Goal: Task Accomplishment & Management: Manage account settings

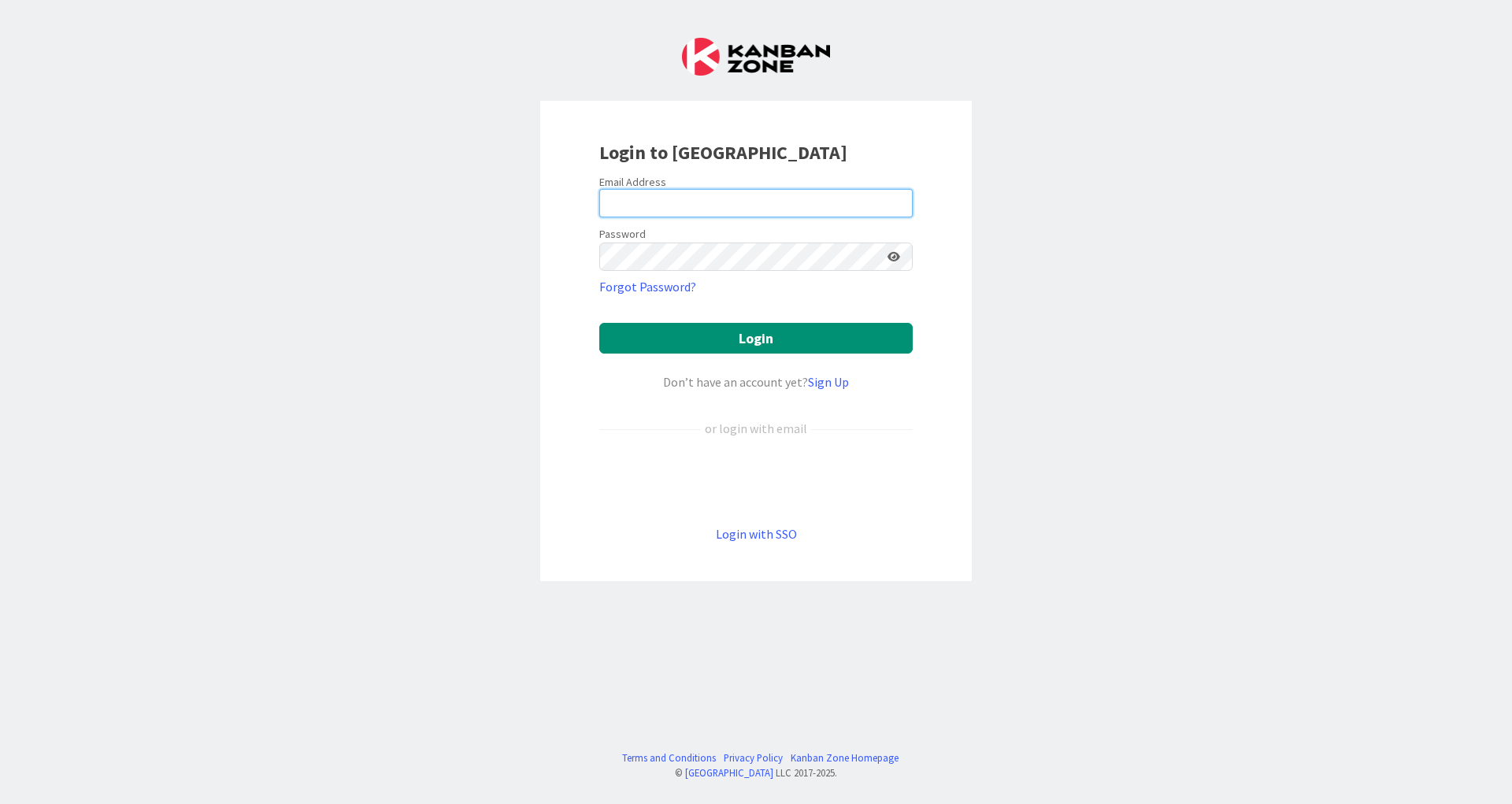
click at [830, 192] on input "email" at bounding box center [756, 203] width 313 height 29
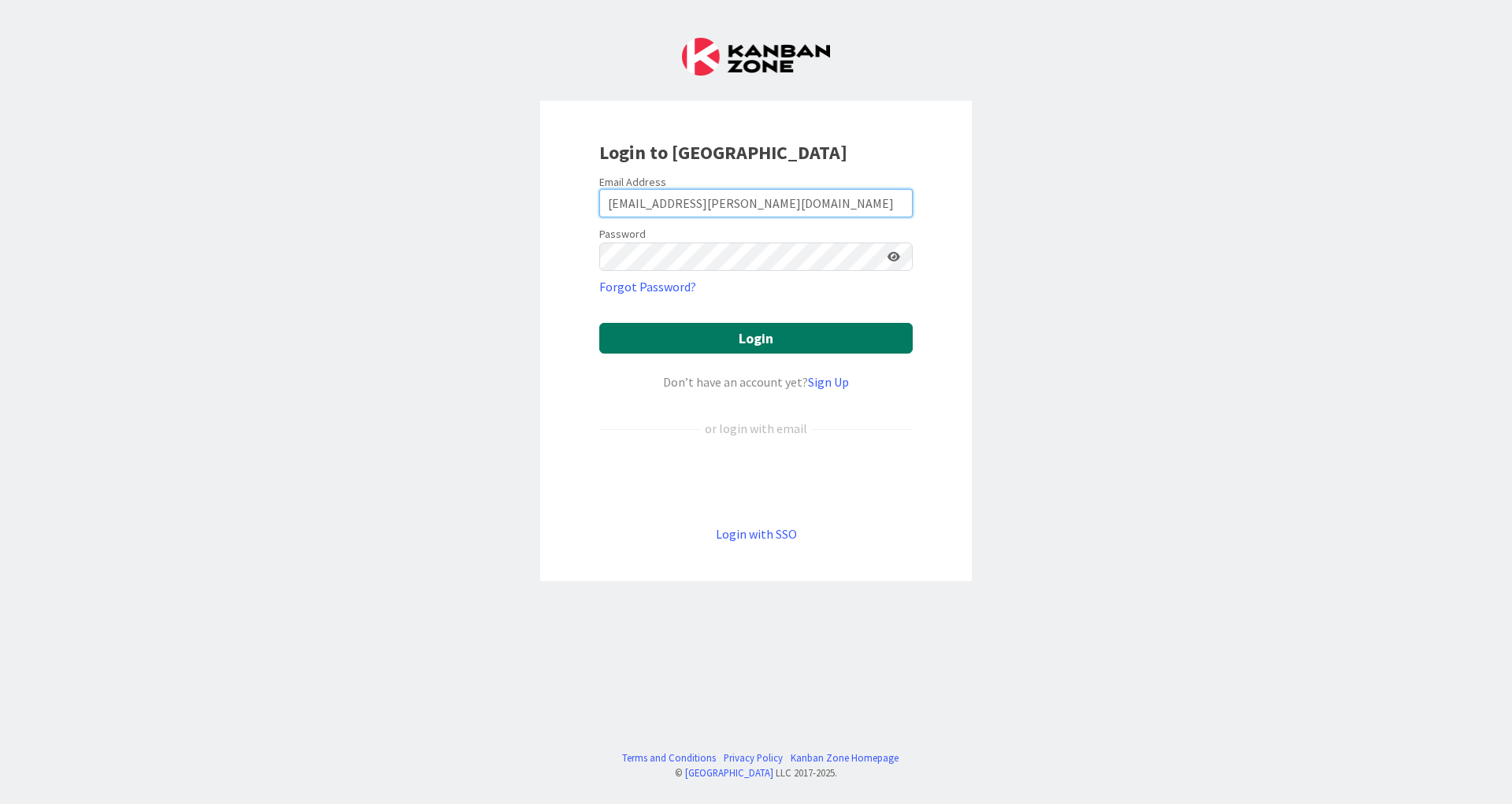
type input "[EMAIL_ADDRESS][PERSON_NAME][DOMAIN_NAME]"
click at [761, 334] on button "Login" at bounding box center [756, 338] width 313 height 31
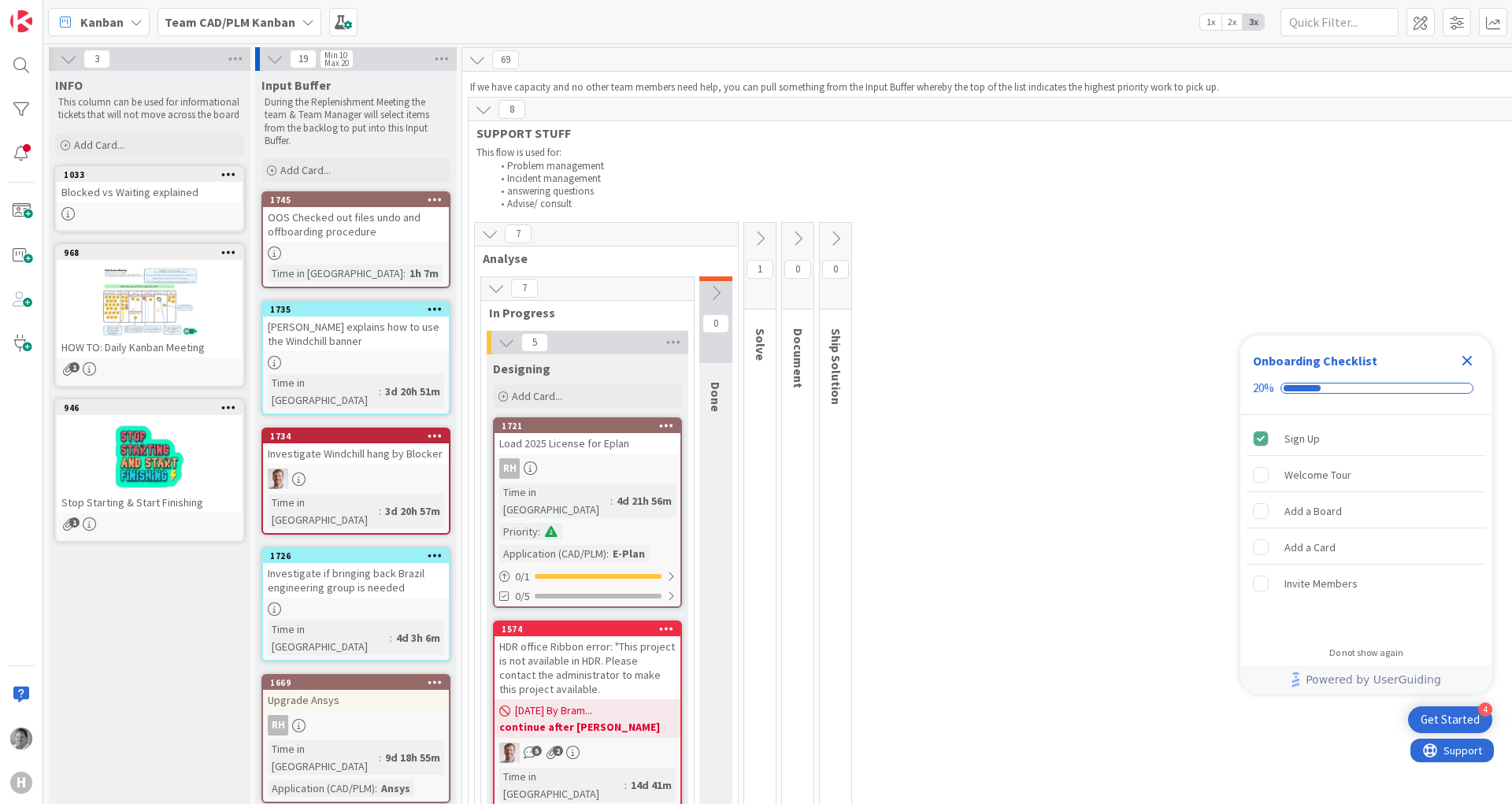
click at [1474, 360] on icon "Close Checklist" at bounding box center [1468, 361] width 19 height 19
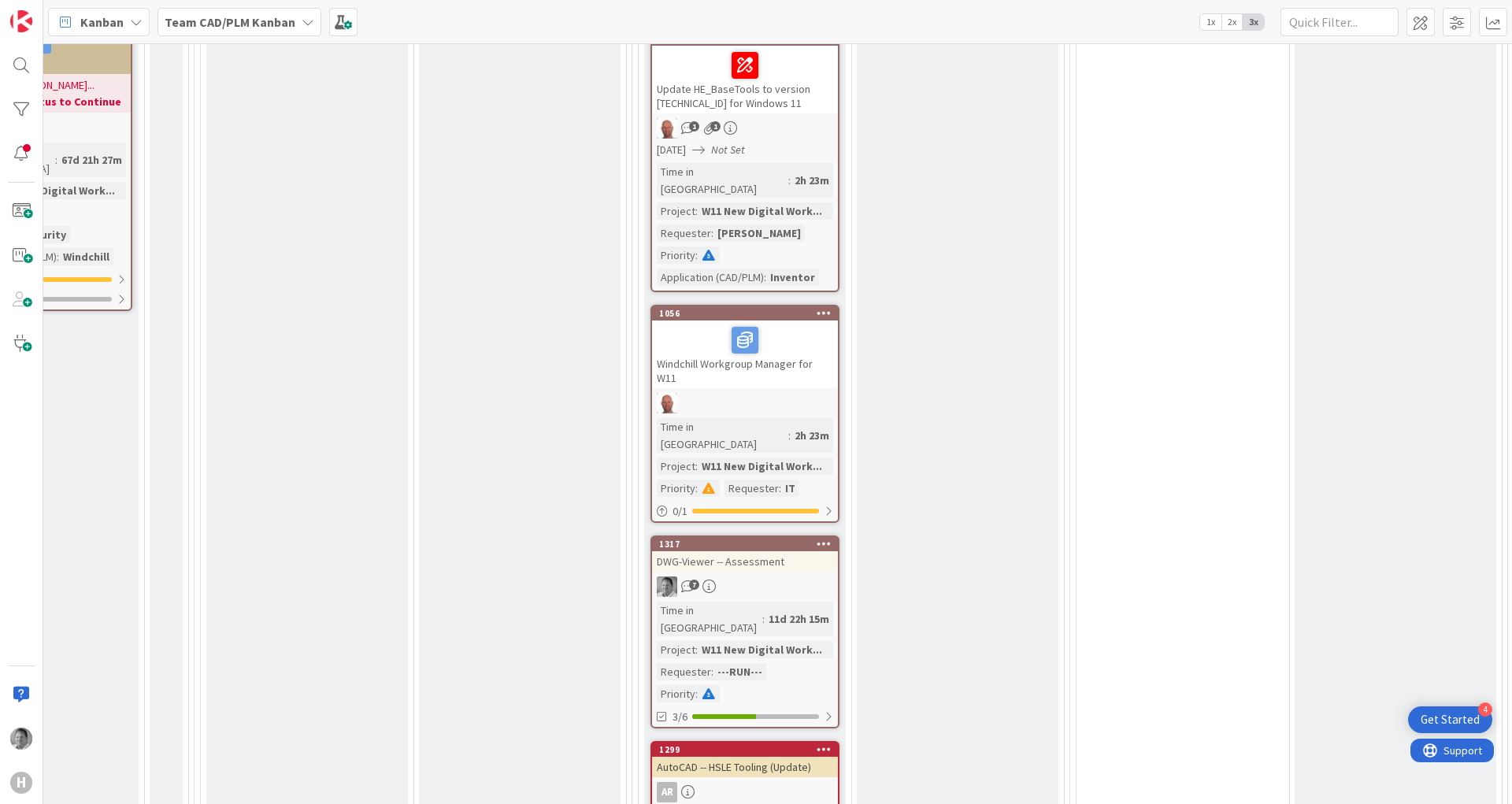
scroll to position [2739, 819]
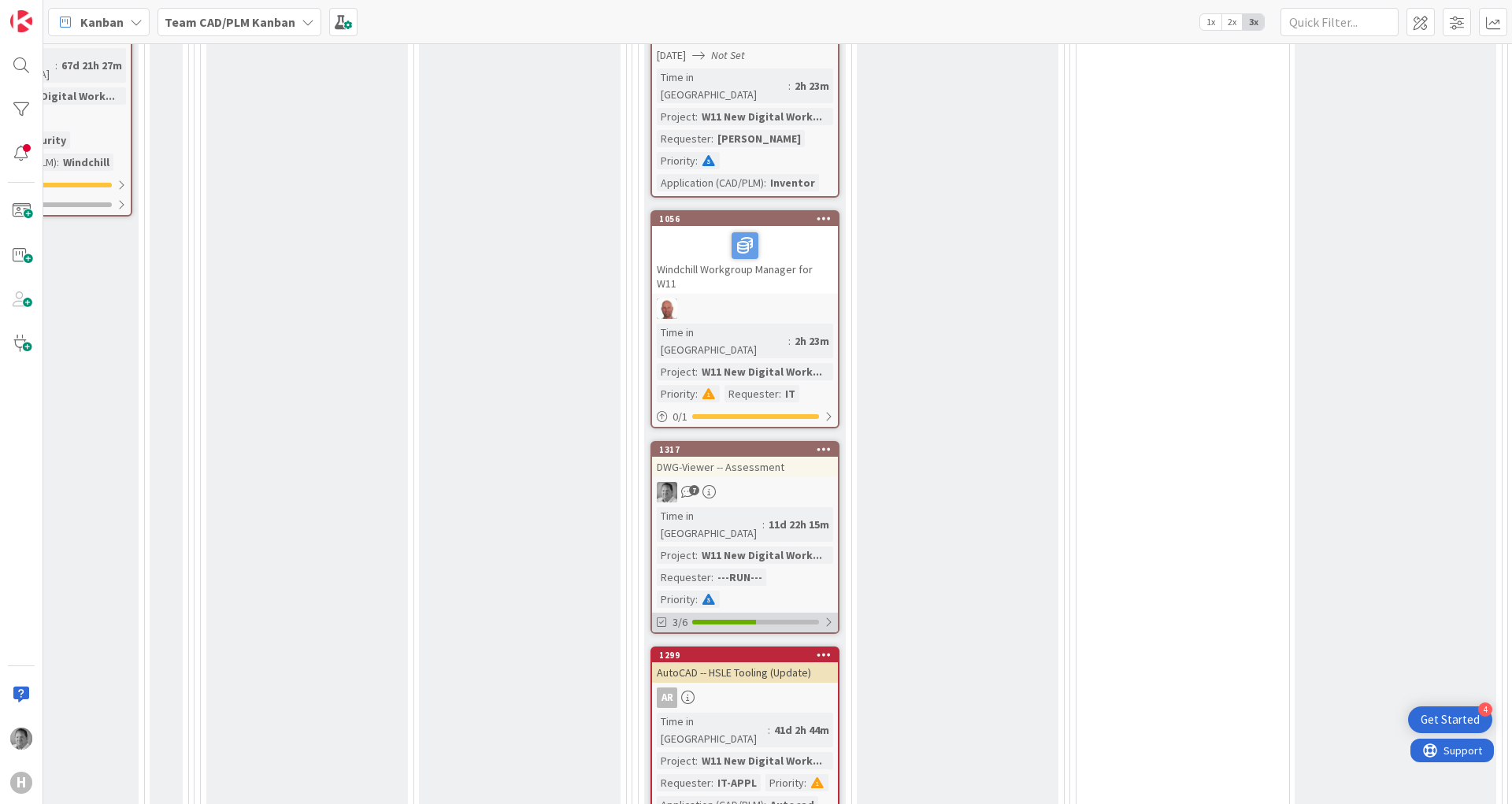
click at [709, 619] on div at bounding box center [724, 621] width 64 height 5
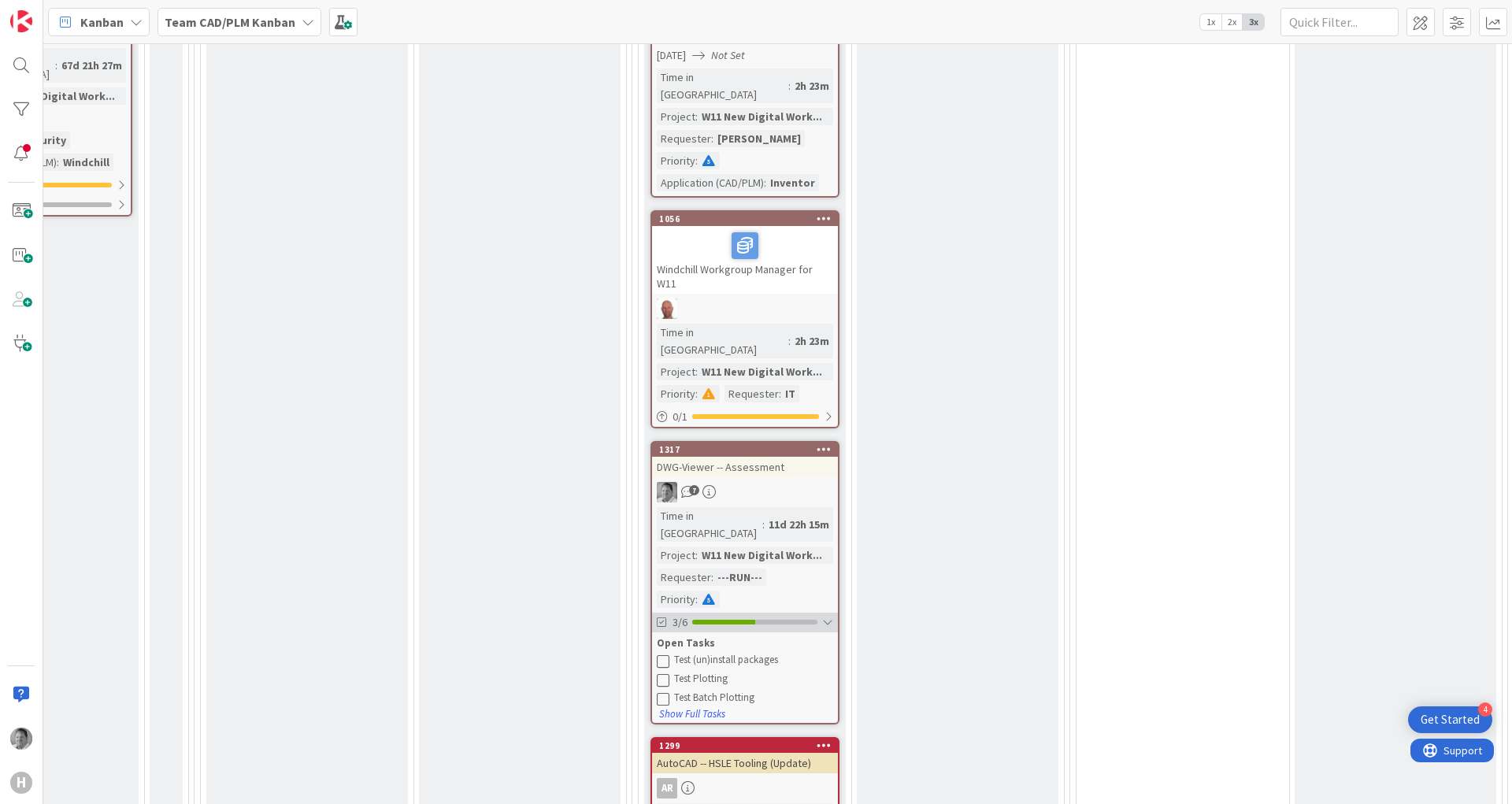
click at [827, 615] on div at bounding box center [828, 621] width 11 height 12
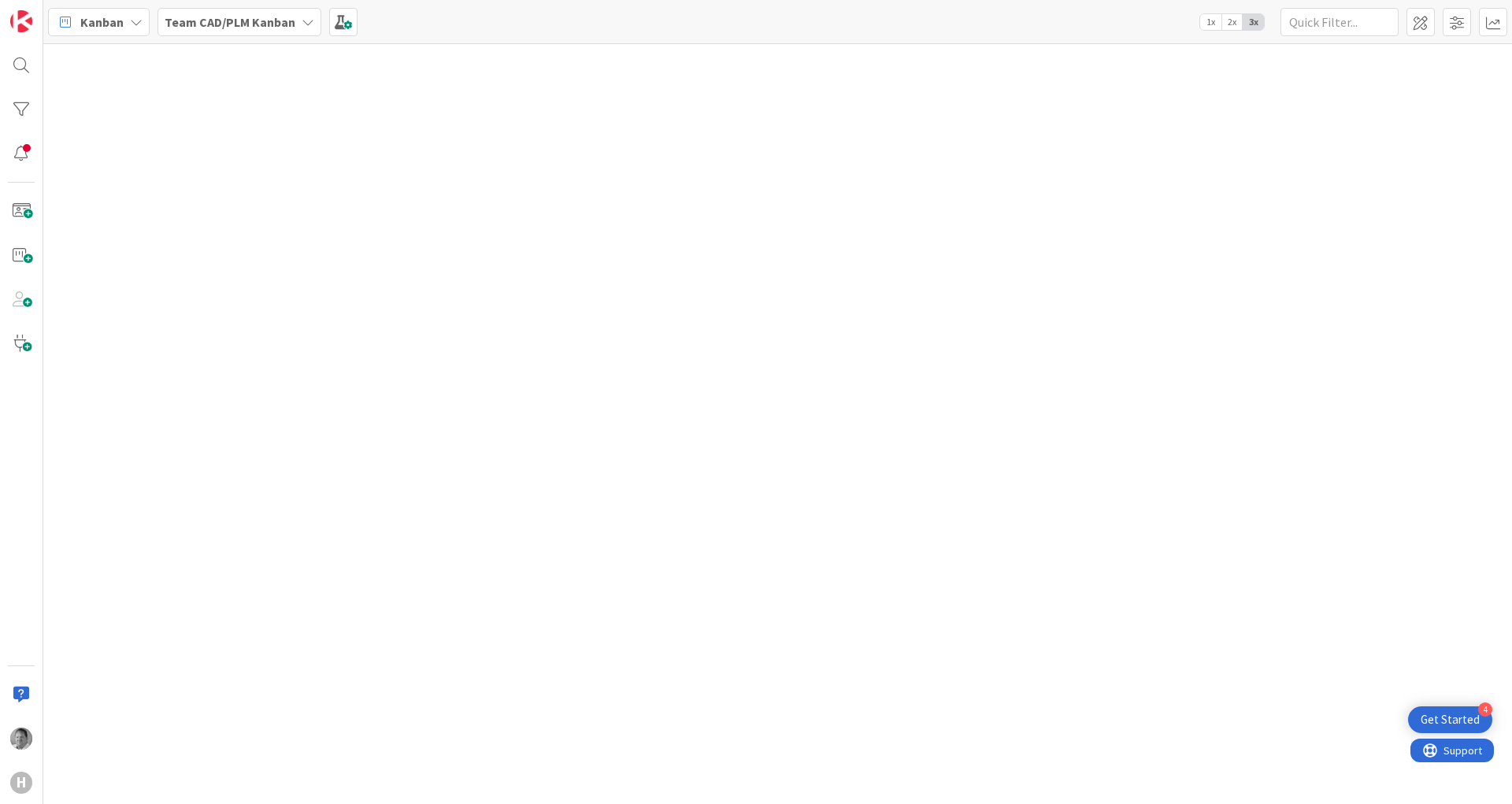
scroll to position [0, 819]
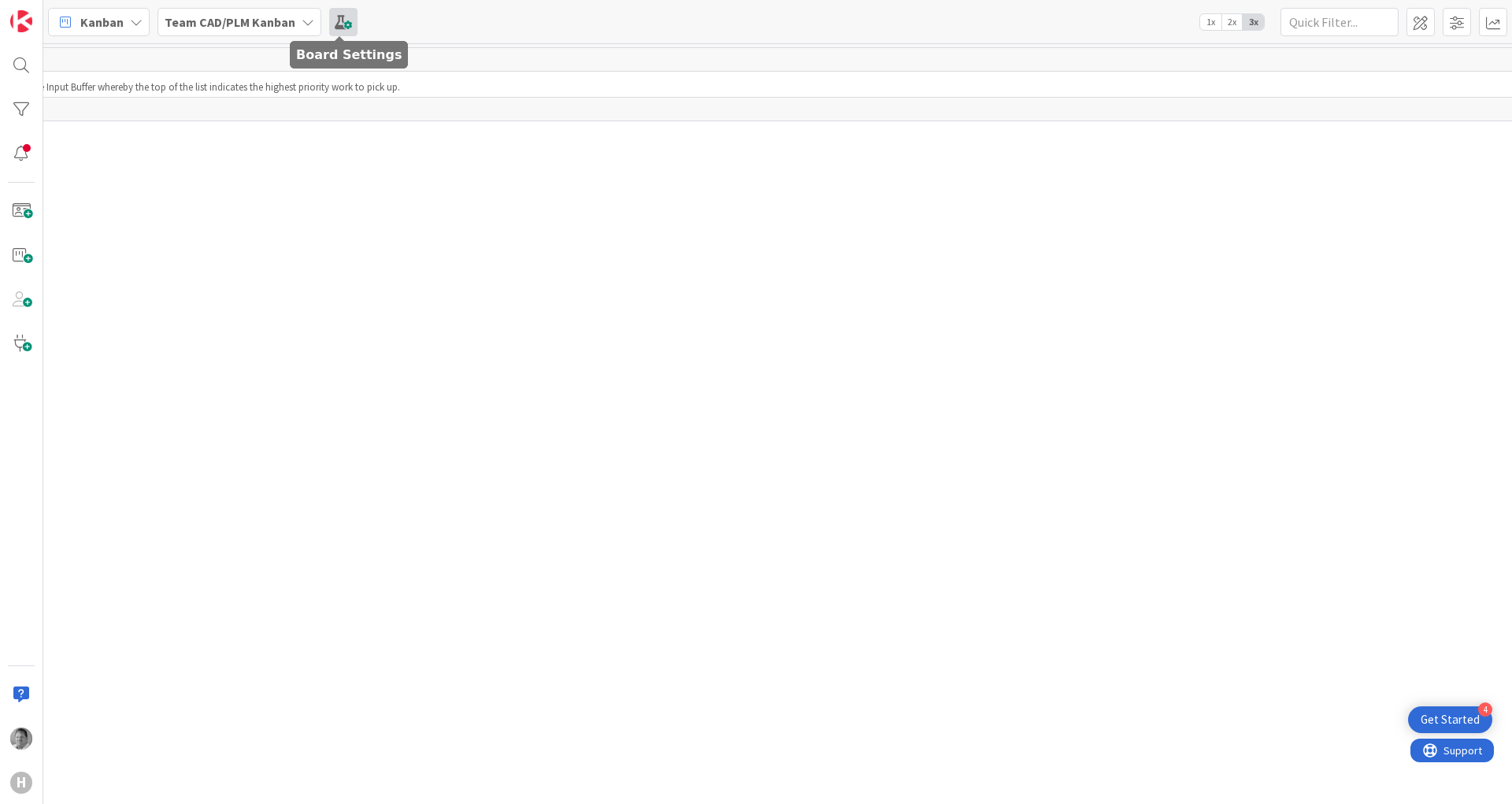
click at [349, 15] on span at bounding box center [344, 22] width 29 height 29
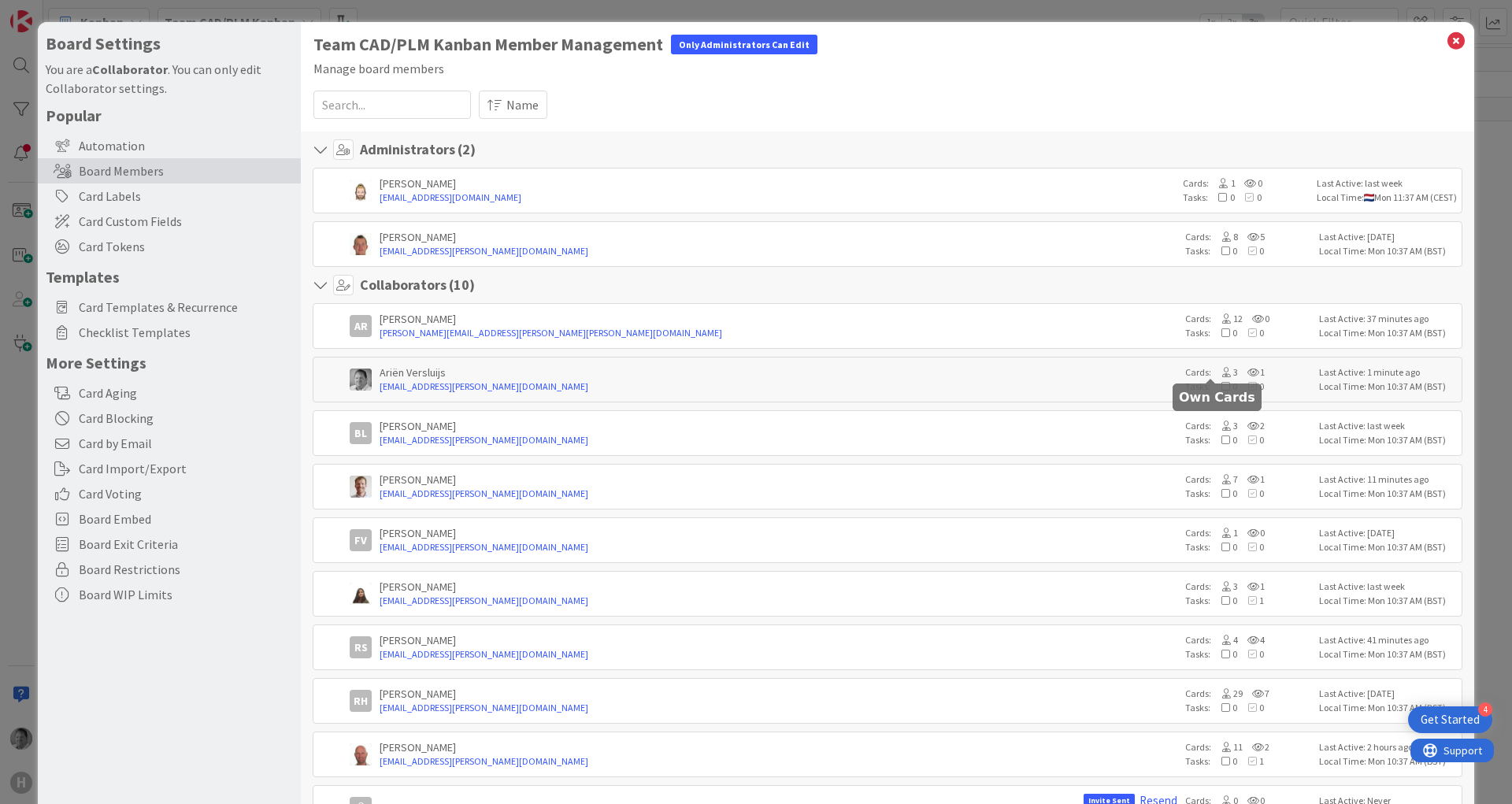
click at [1219, 369] on icon at bounding box center [1226, 372] width 14 height 10
click at [1446, 40] on icon at bounding box center [1456, 40] width 20 height 22
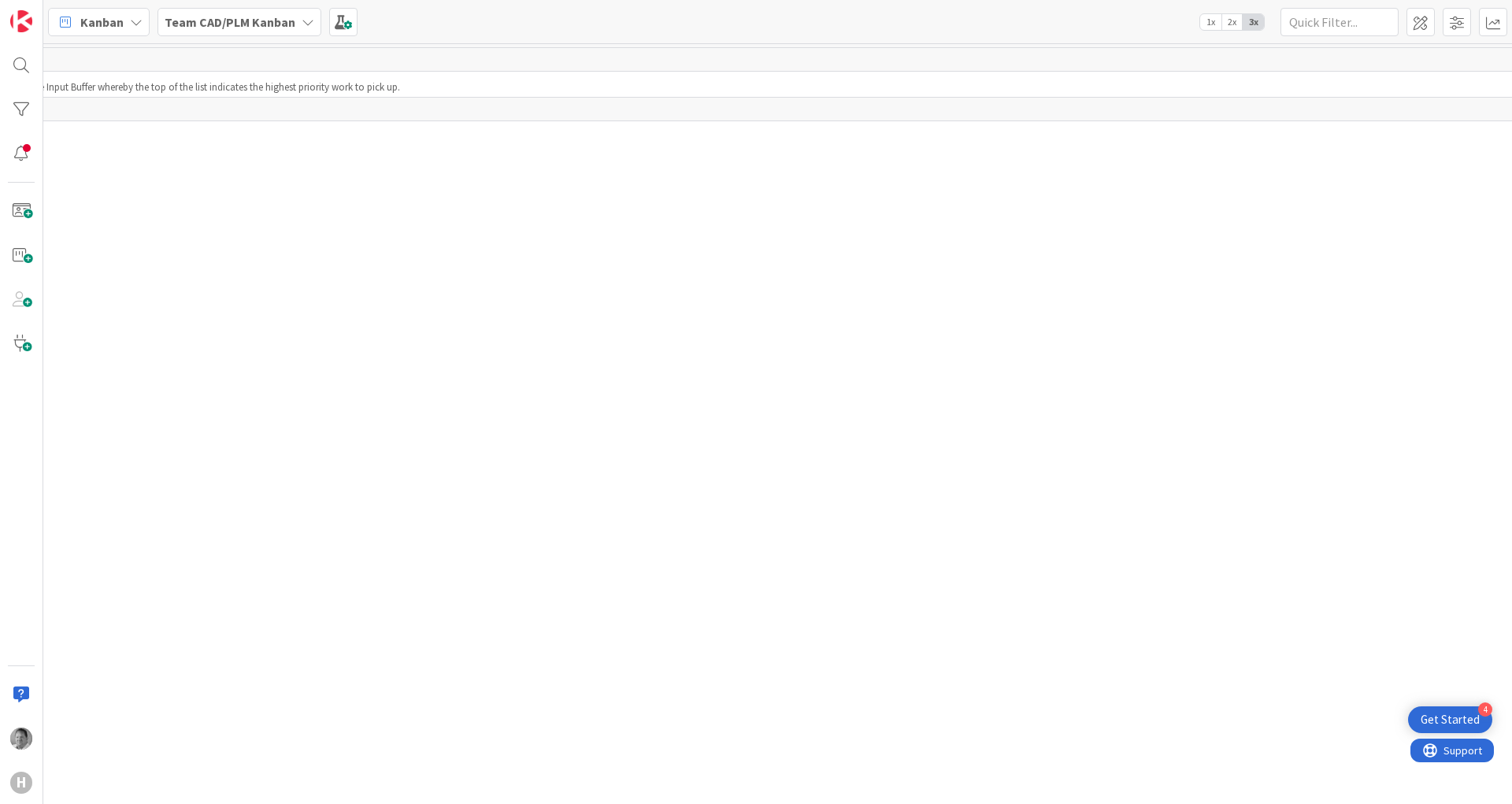
click at [37, 109] on div "H" at bounding box center [21, 402] width 43 height 804
click at [29, 108] on div at bounding box center [21, 109] width 32 height 32
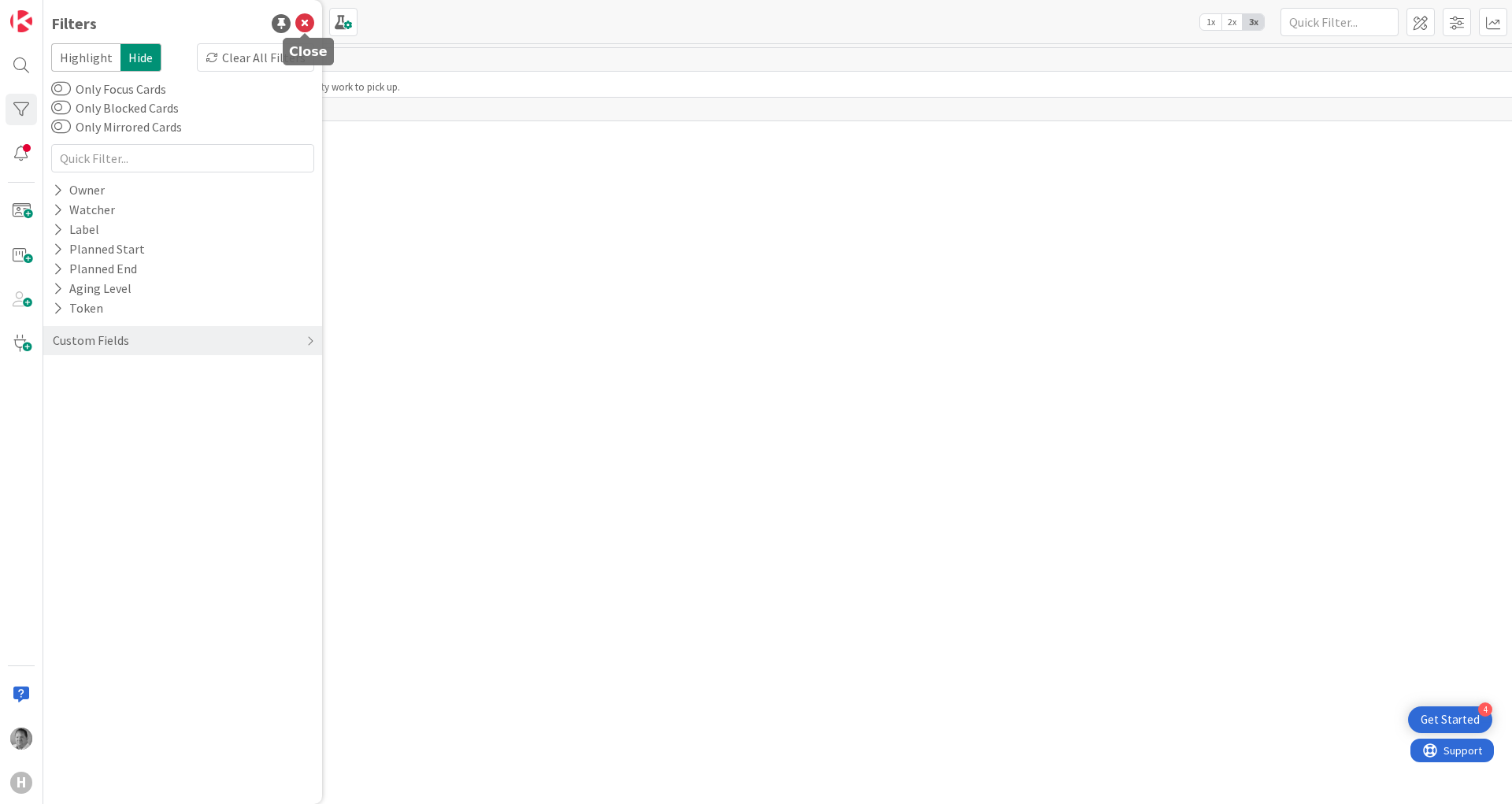
click at [305, 22] on icon at bounding box center [305, 24] width 19 height 19
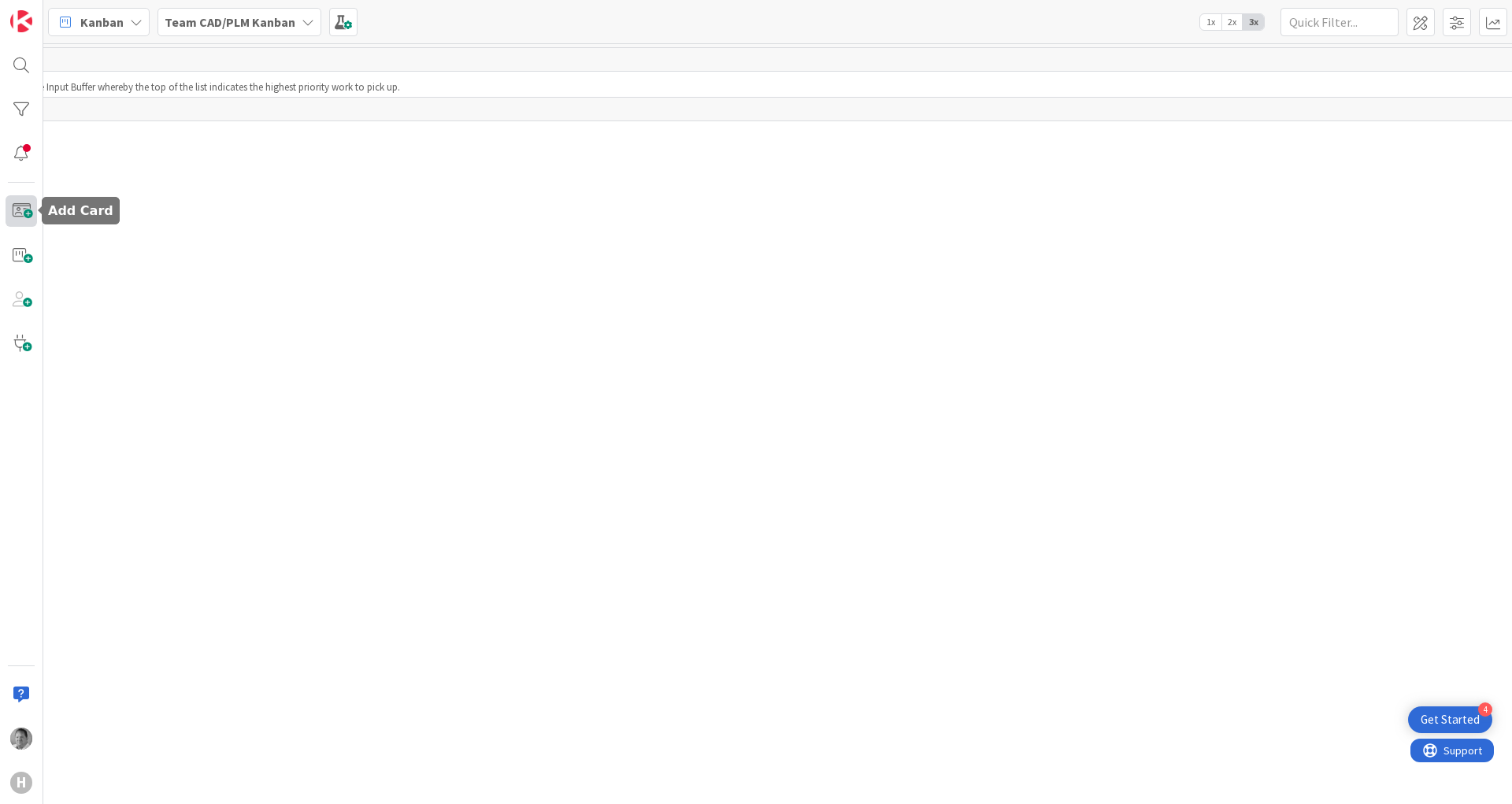
click at [25, 207] on span at bounding box center [21, 211] width 32 height 32
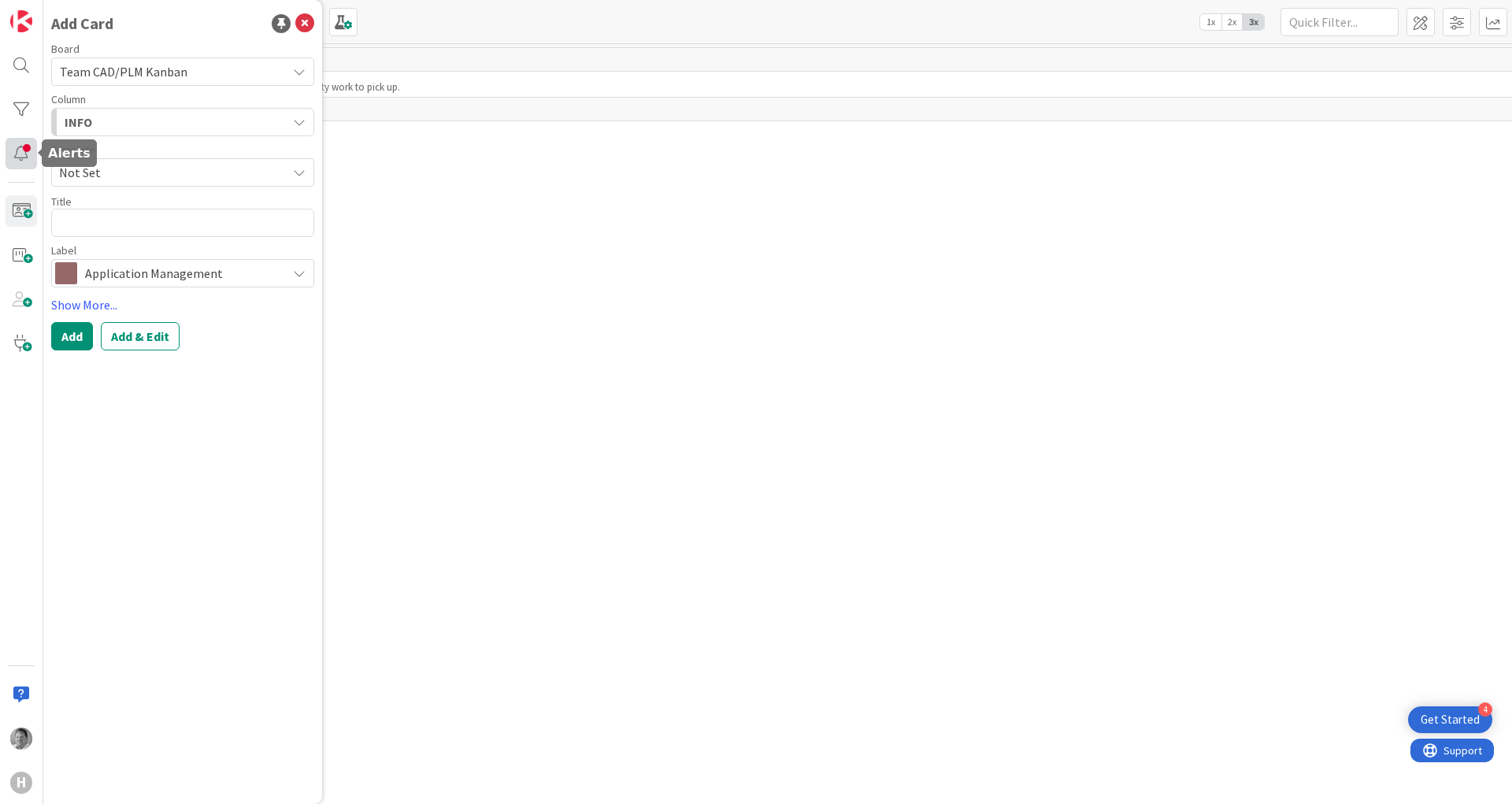
click at [25, 140] on div at bounding box center [21, 153] width 32 height 32
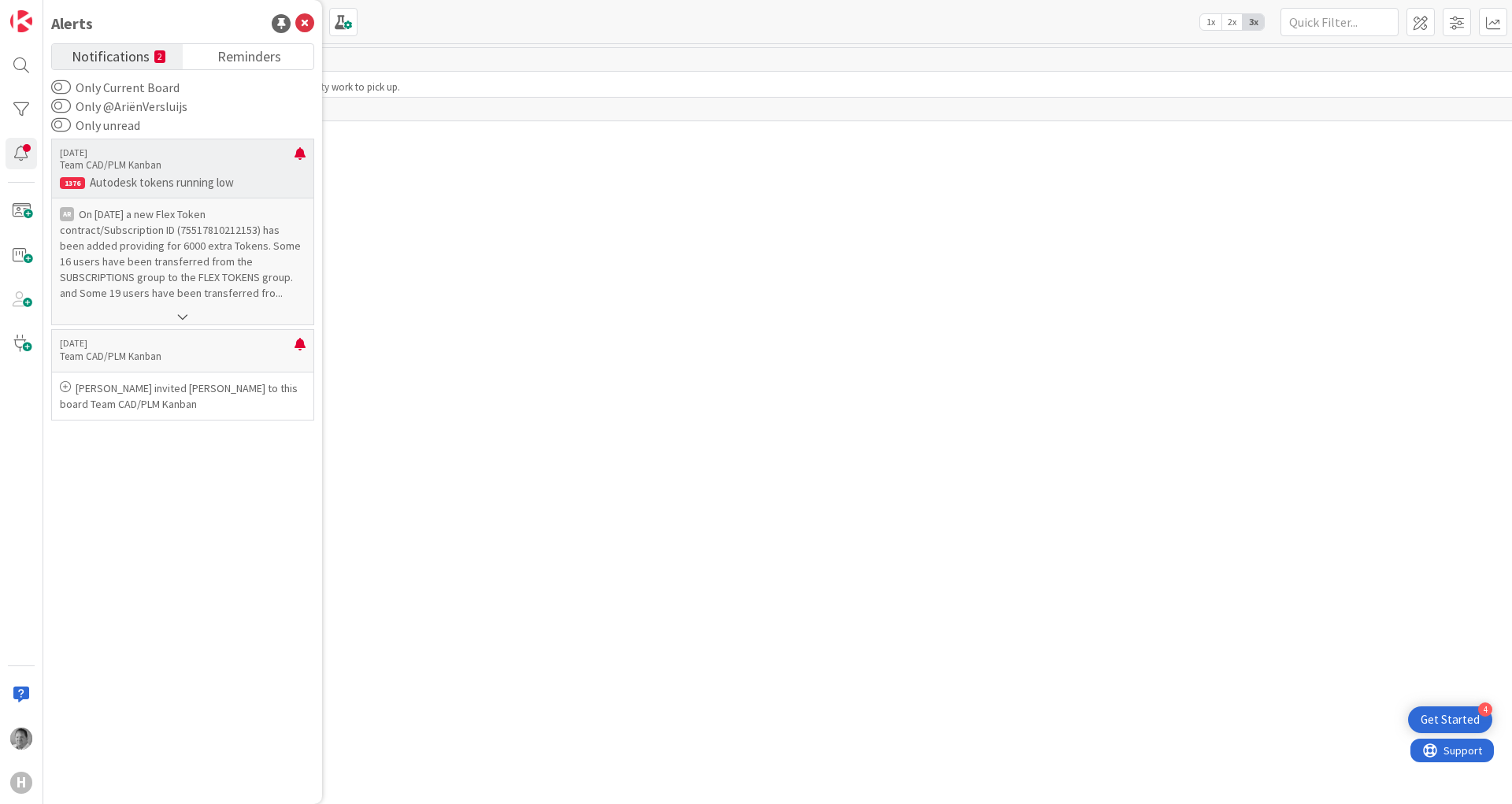
click at [169, 232] on p "On [DATE] a new Flex Token contract/Subscription ID (75517810212153) has been a…" at bounding box center [183, 254] width 246 height 95
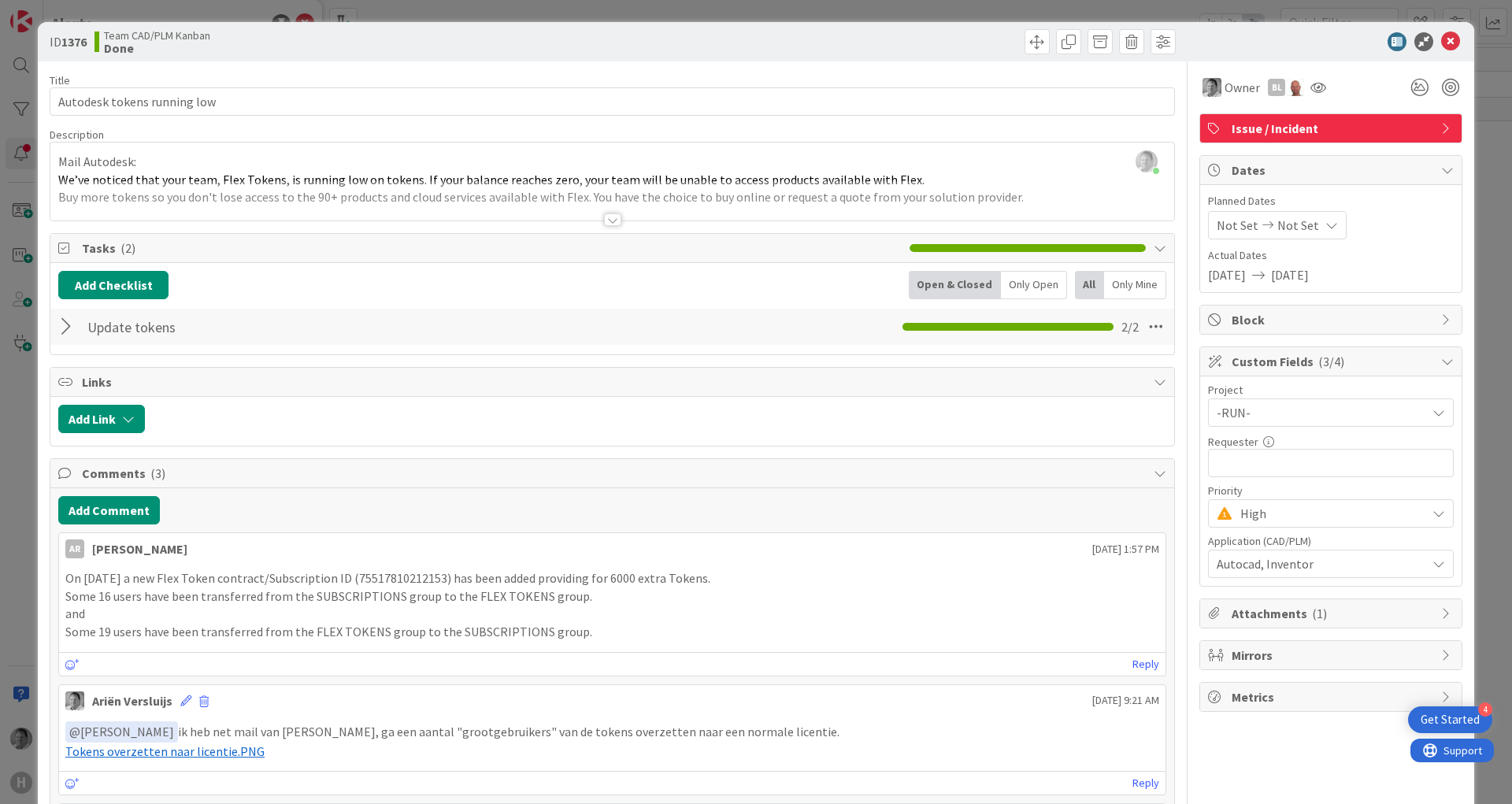
click at [67, 325] on div at bounding box center [68, 327] width 20 height 29
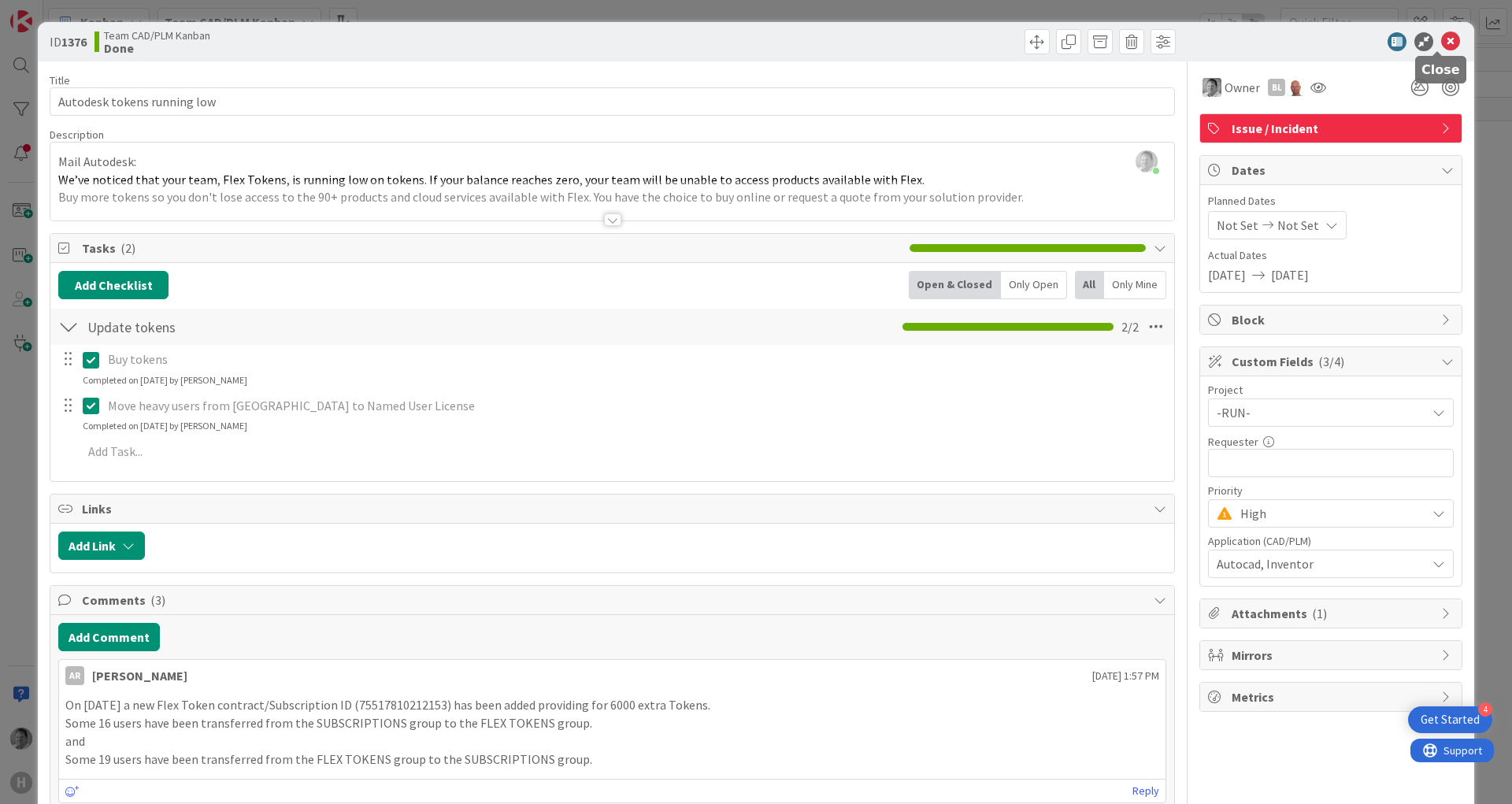
click at [1441, 40] on icon at bounding box center [1451, 42] width 19 height 19
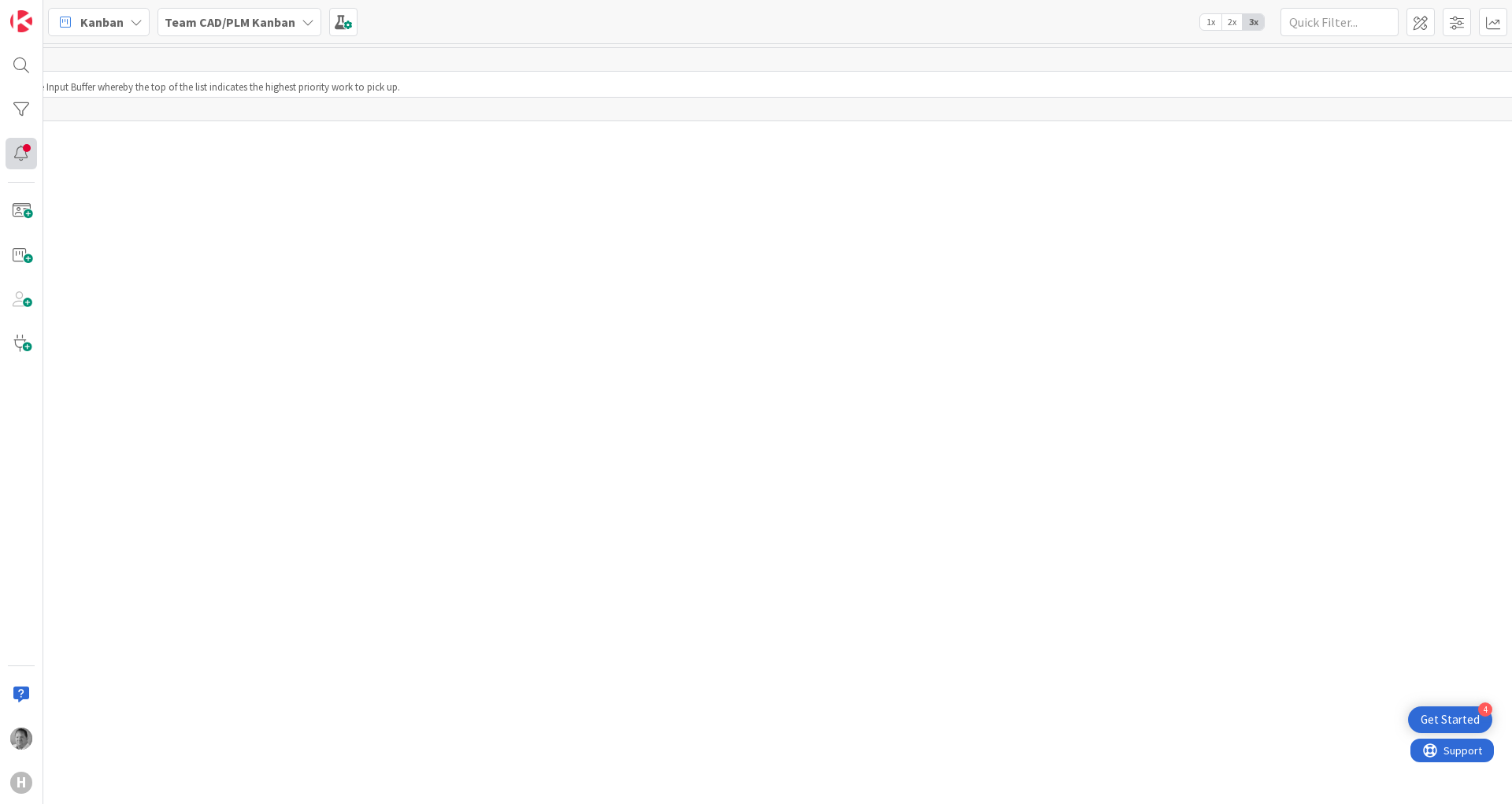
click at [20, 153] on div at bounding box center [21, 153] width 32 height 32
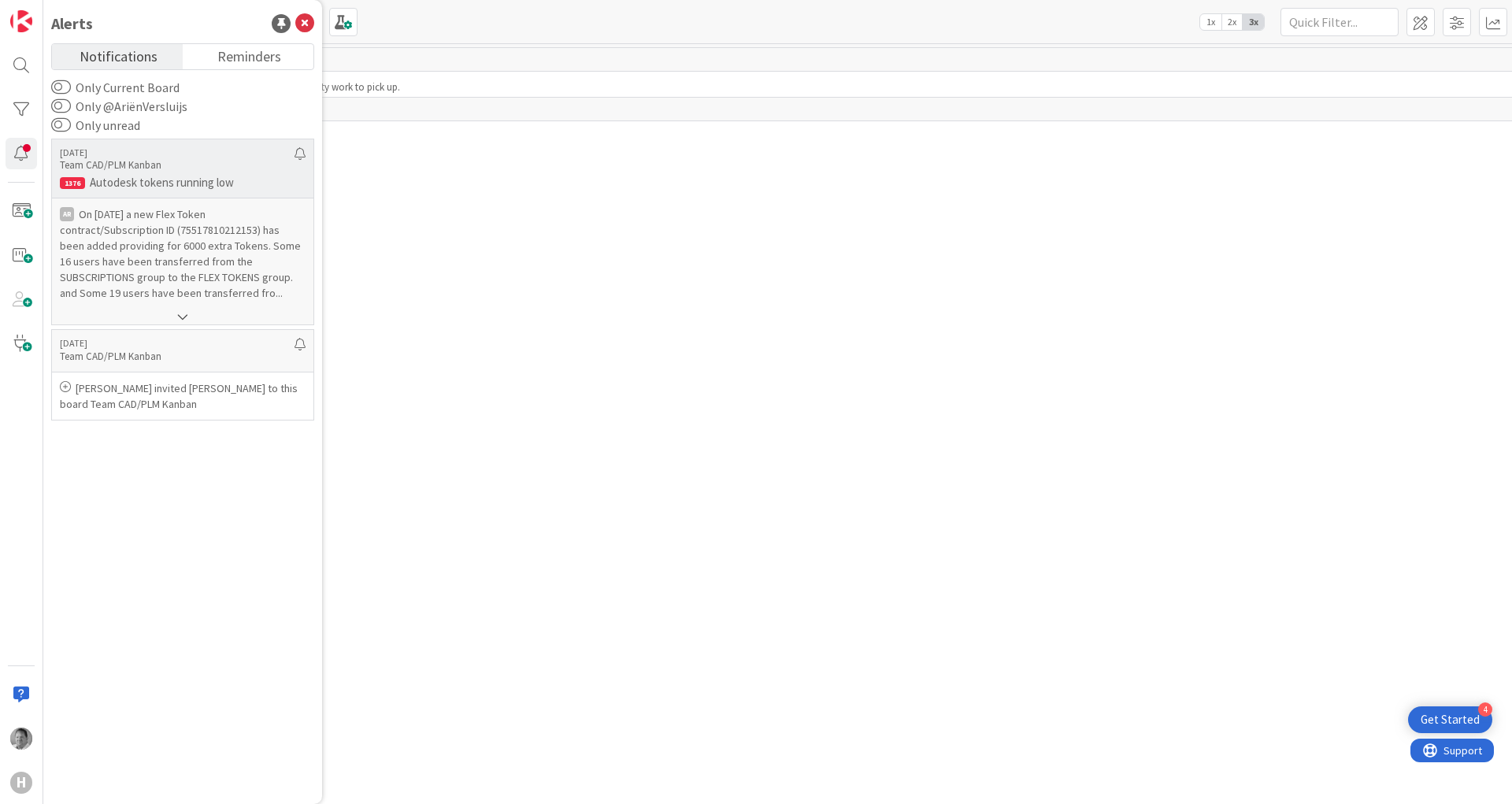
click at [167, 184] on p "Autodesk tokens running low" at bounding box center [183, 182] width 246 height 14
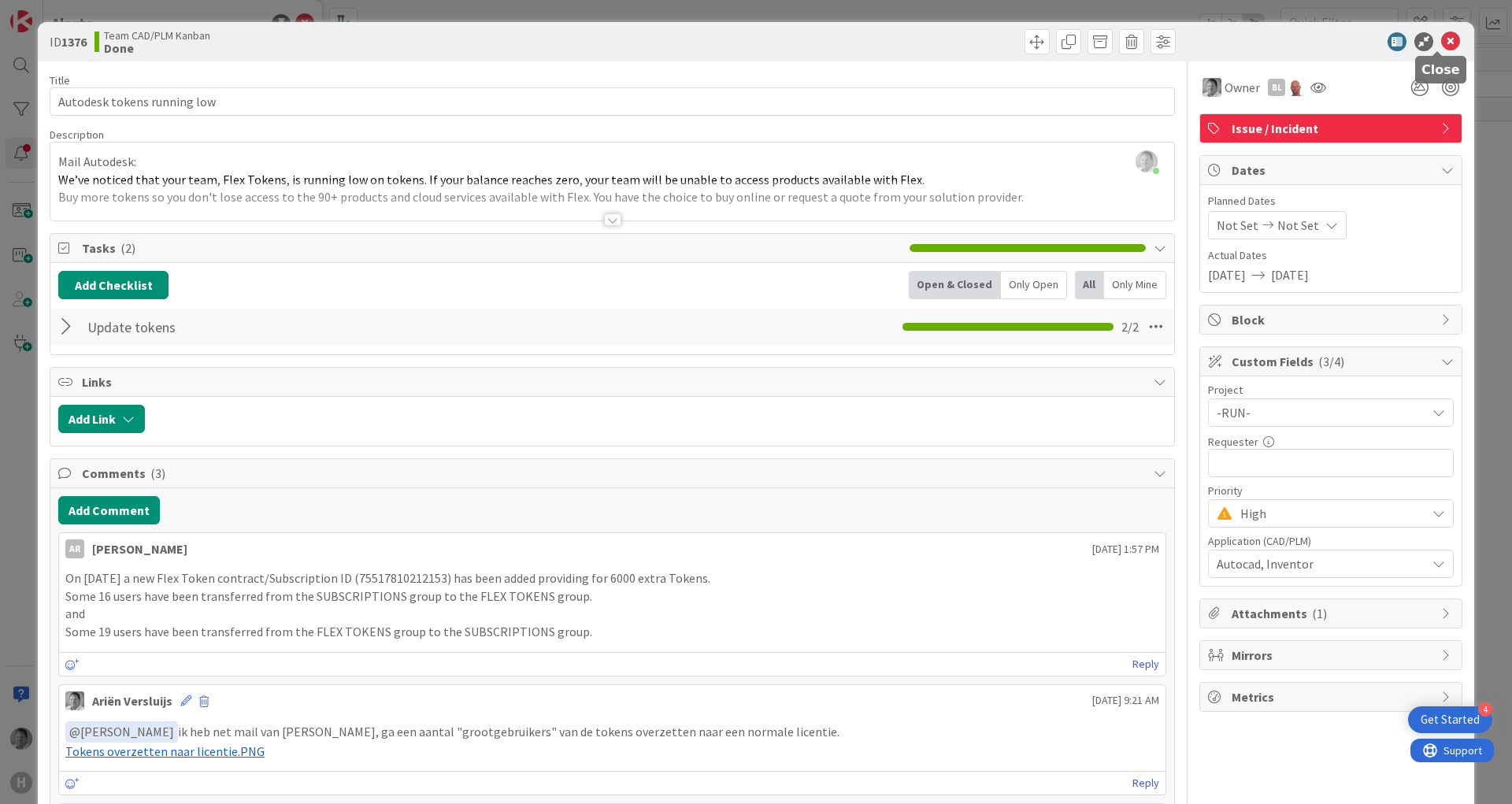
click at [1441, 34] on icon at bounding box center [1451, 42] width 19 height 19
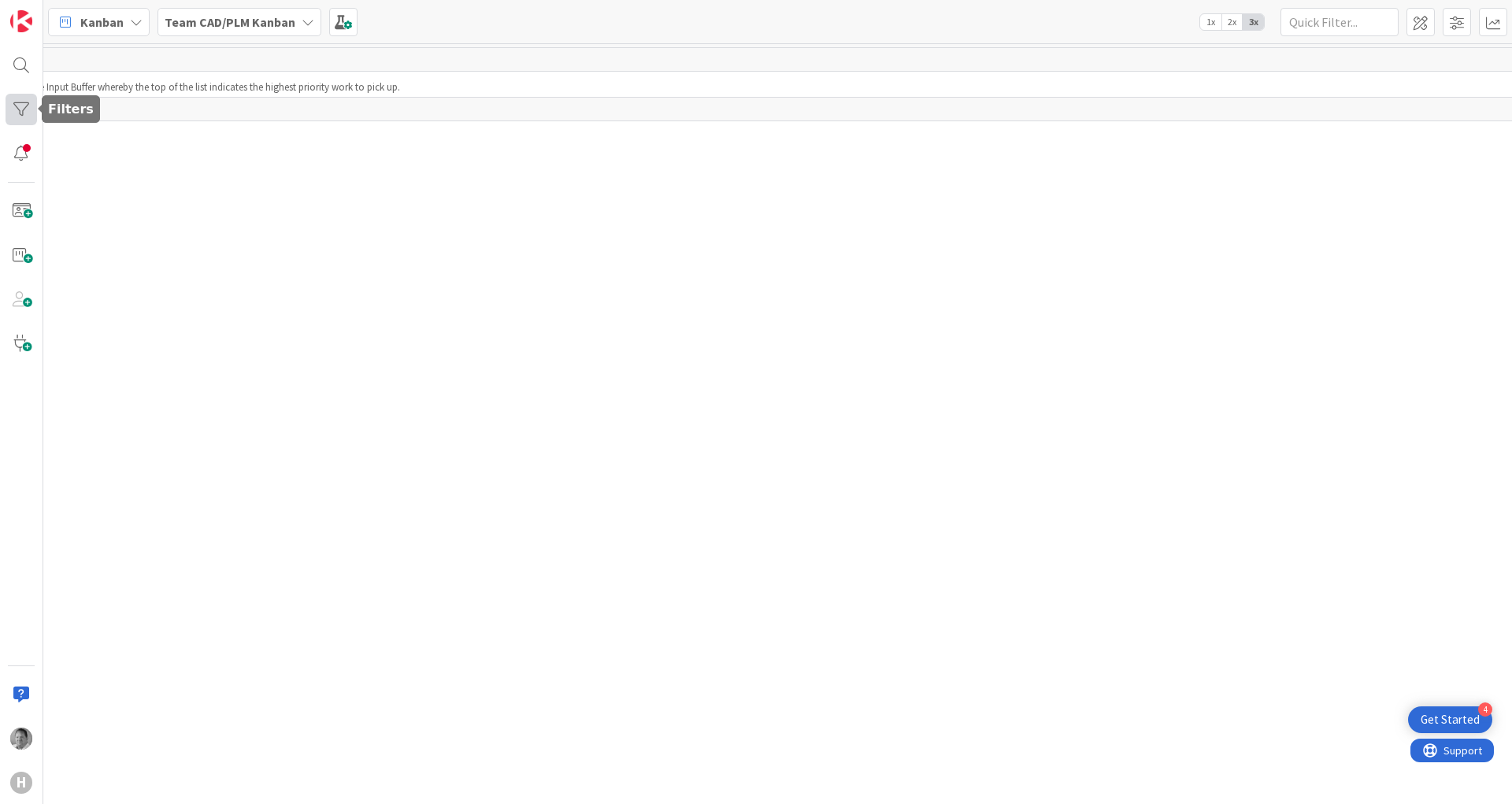
click at [11, 108] on div at bounding box center [21, 109] width 32 height 32
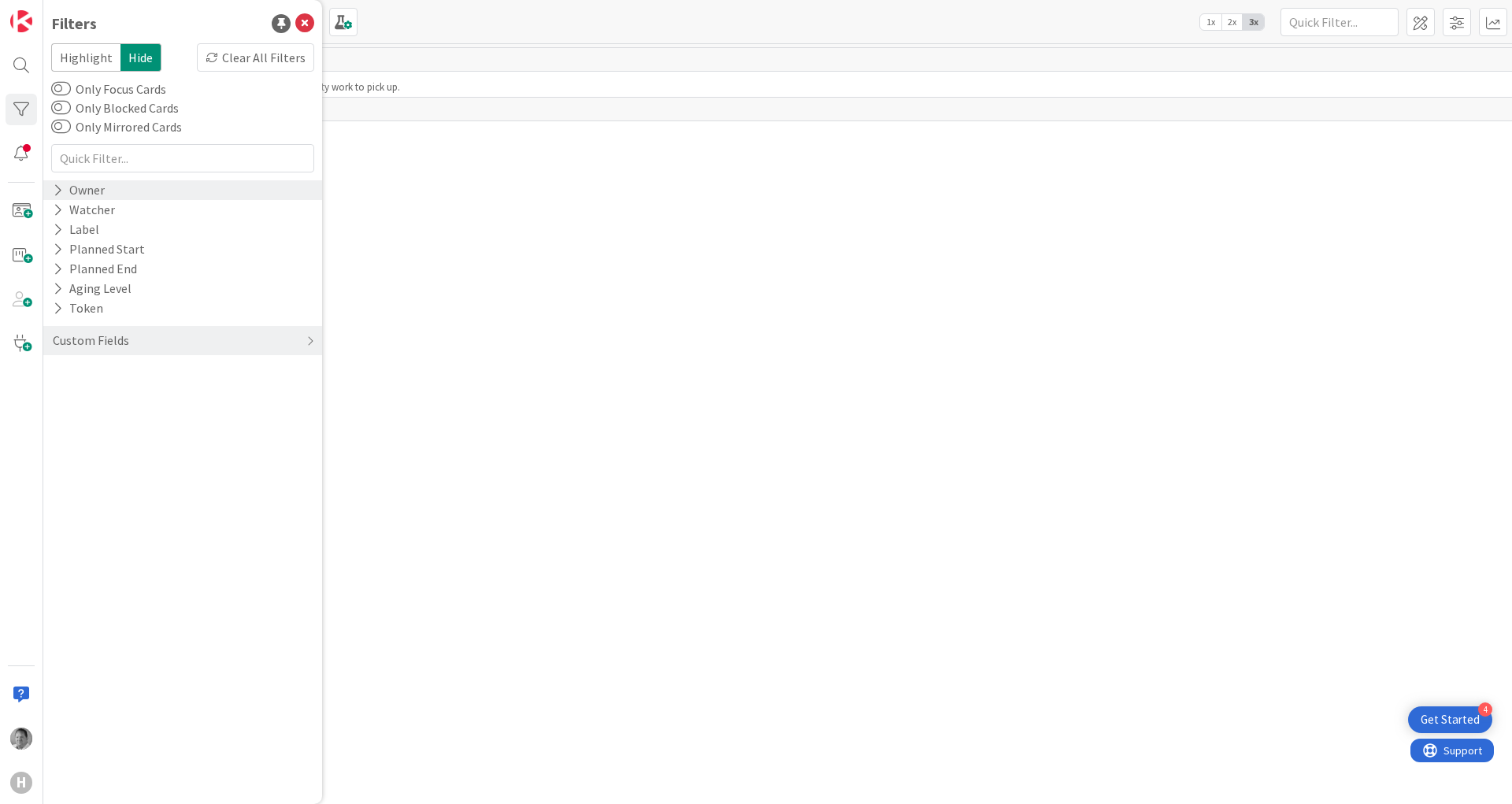
click at [56, 187] on icon at bounding box center [57, 190] width 11 height 13
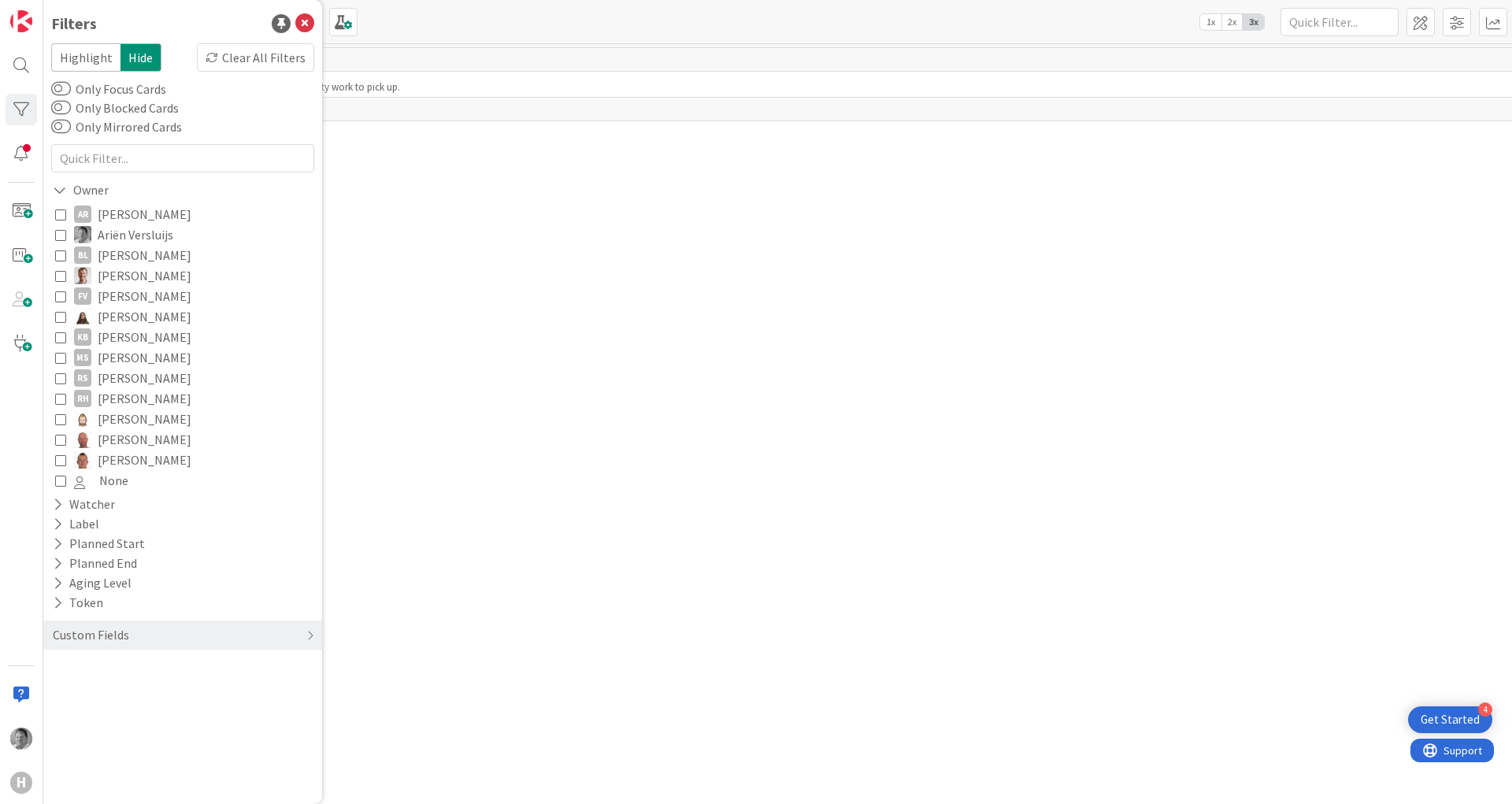
click at [62, 235] on icon at bounding box center [61, 234] width 11 height 11
click at [308, 22] on icon at bounding box center [305, 24] width 19 height 19
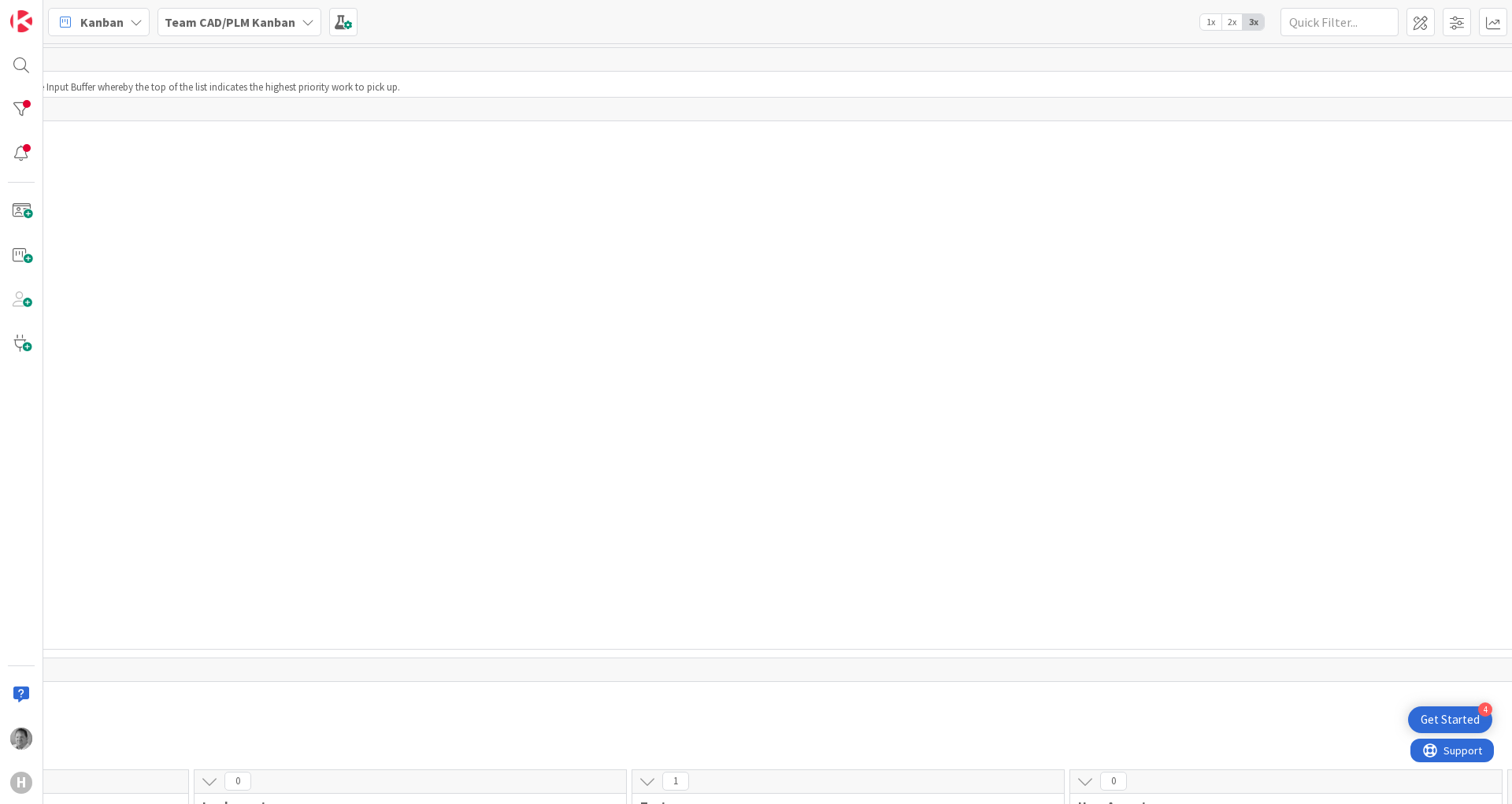
click at [367, 206] on li "Advise/ consult" at bounding box center [606, 203] width 1866 height 12
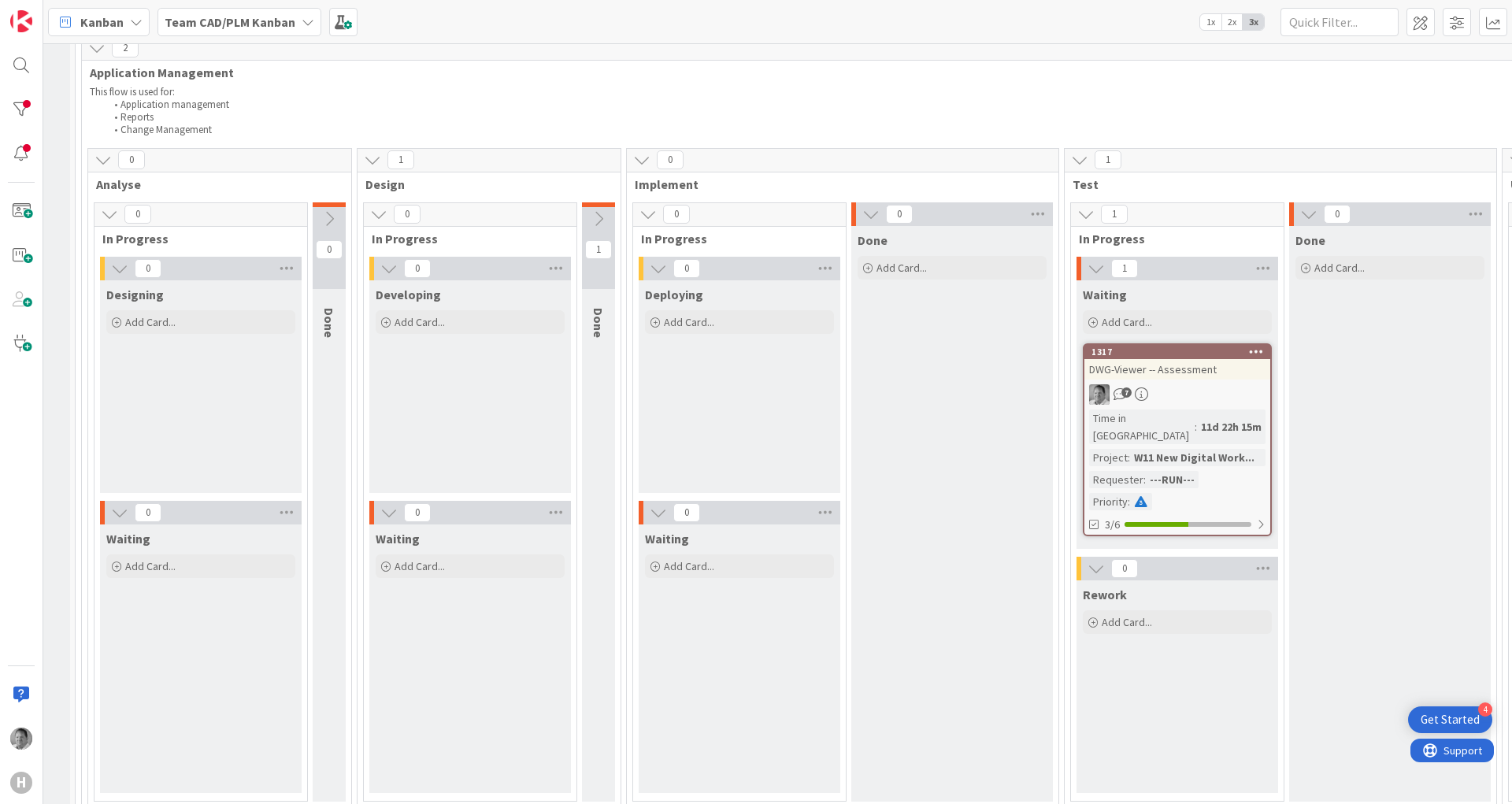
scroll to position [661, 387]
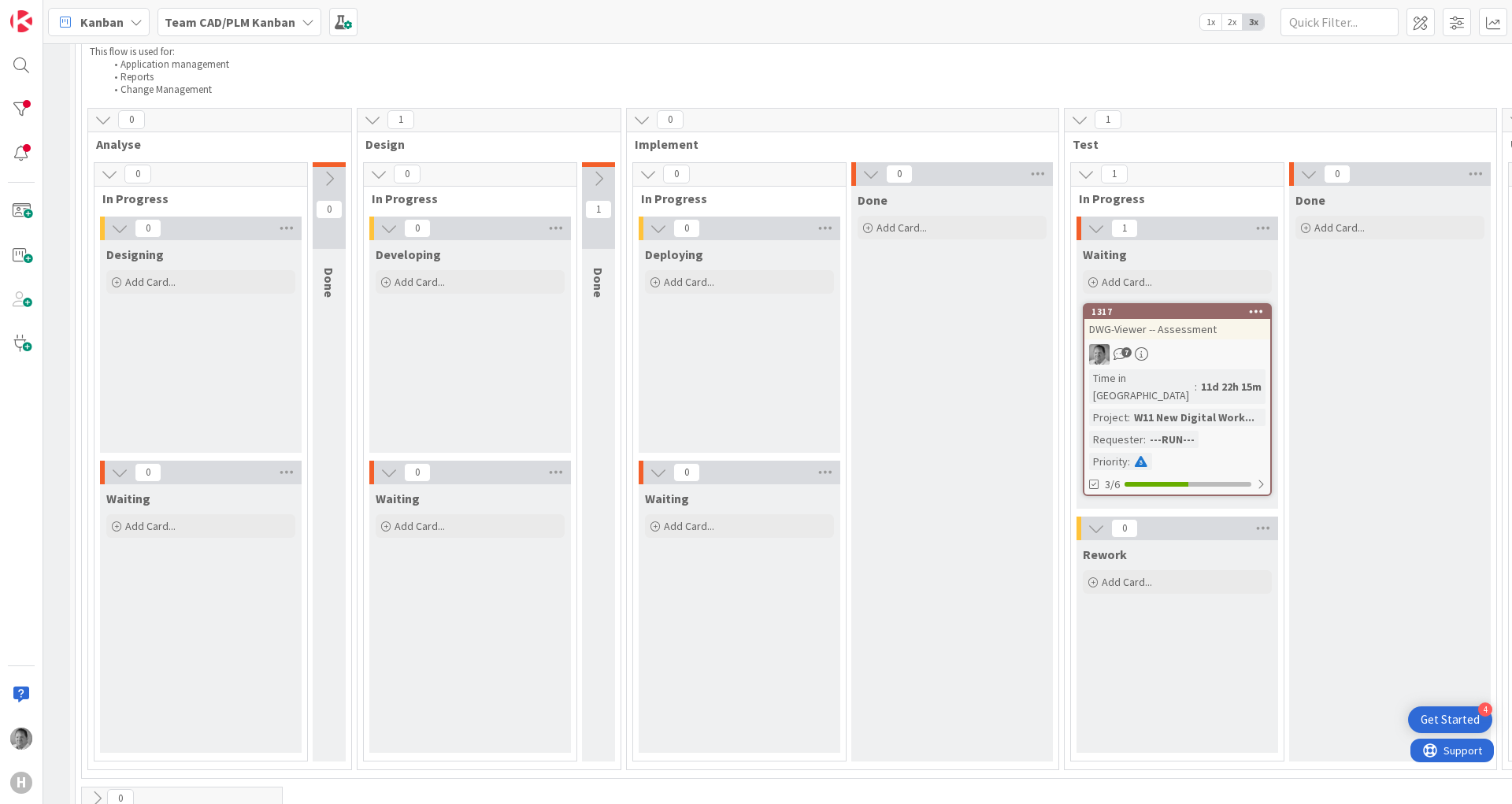
click at [600, 179] on icon at bounding box center [598, 179] width 17 height 17
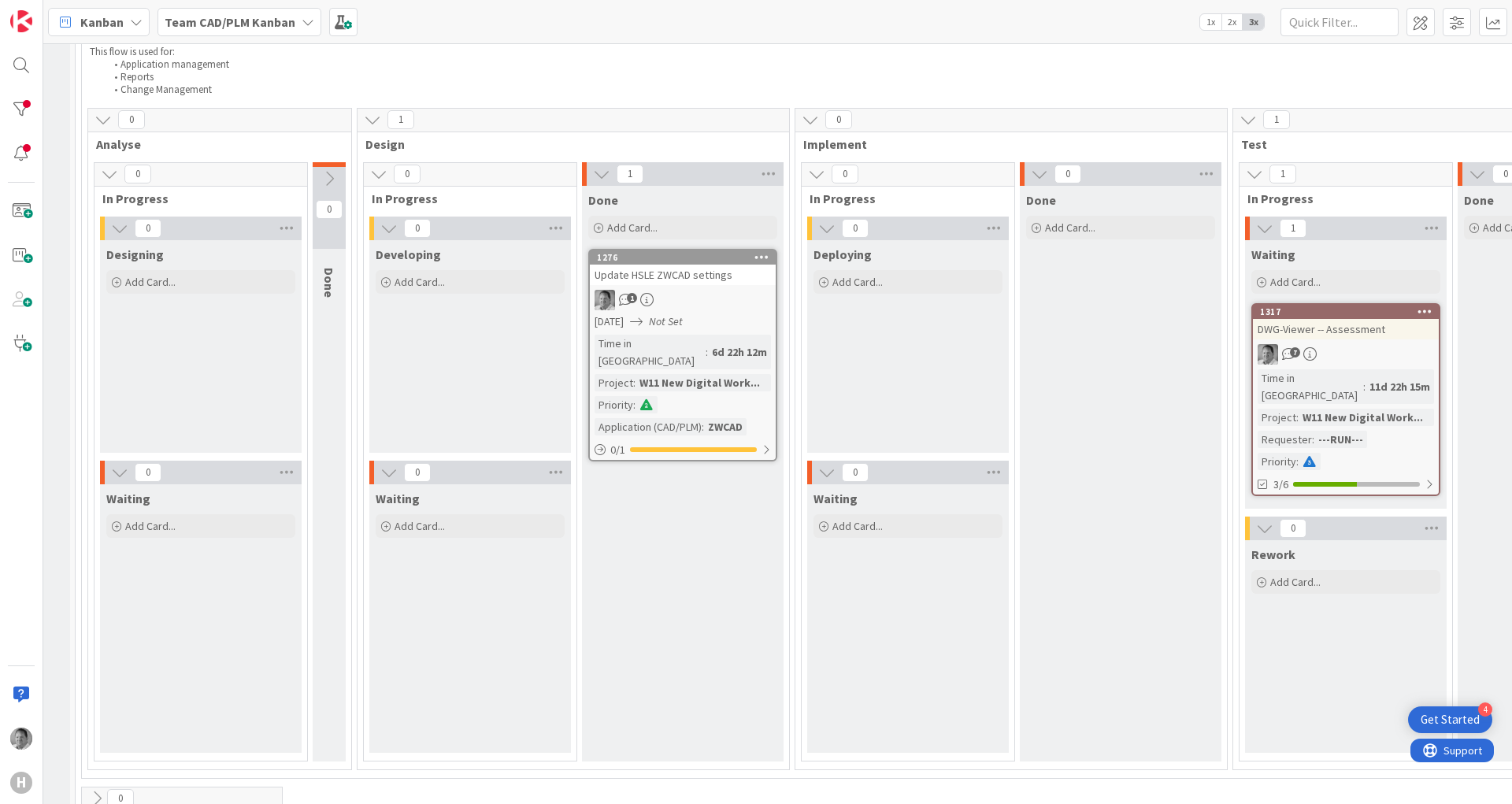
click at [602, 178] on icon at bounding box center [601, 174] width 17 height 17
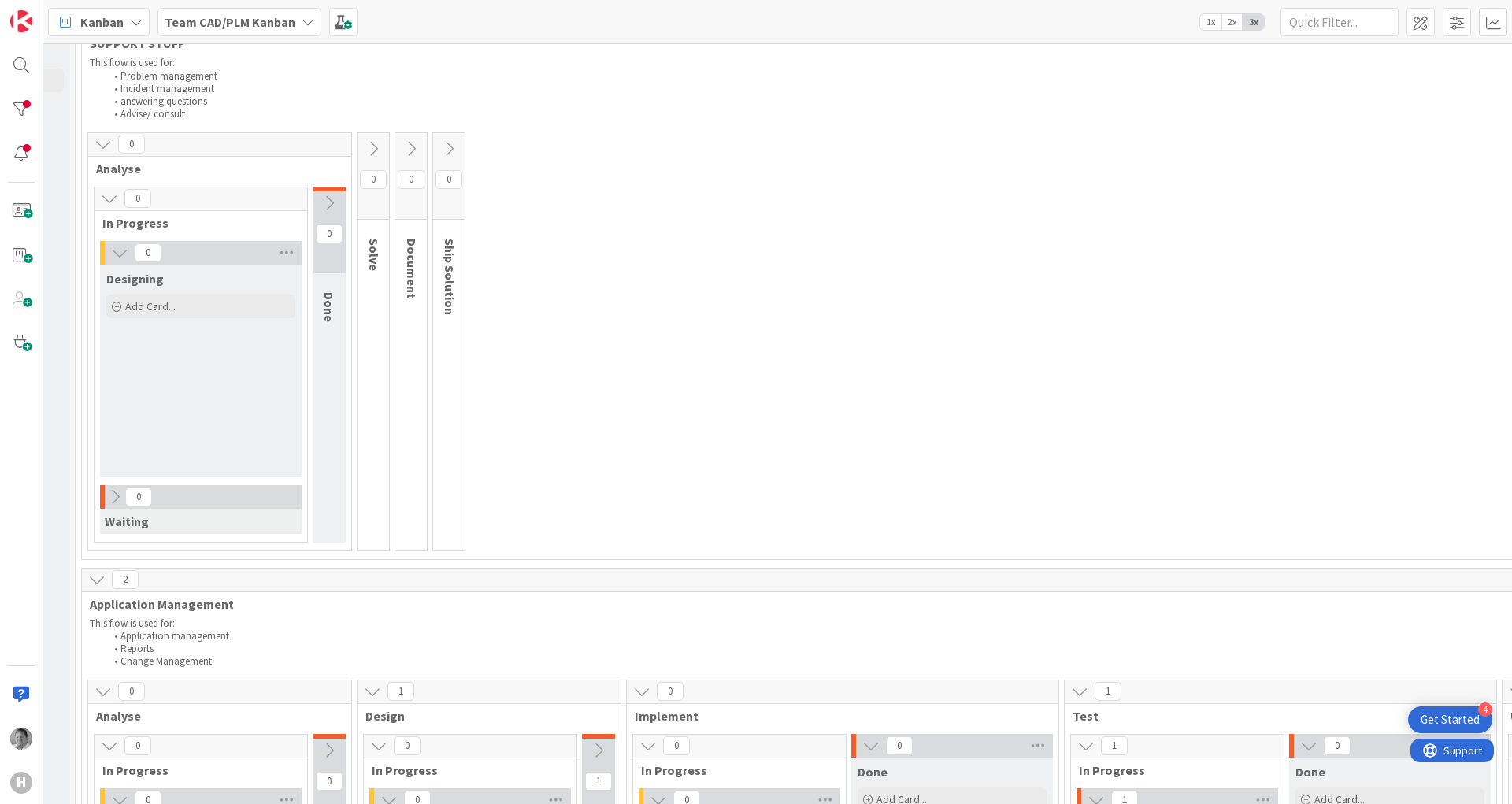
scroll to position [0, 387]
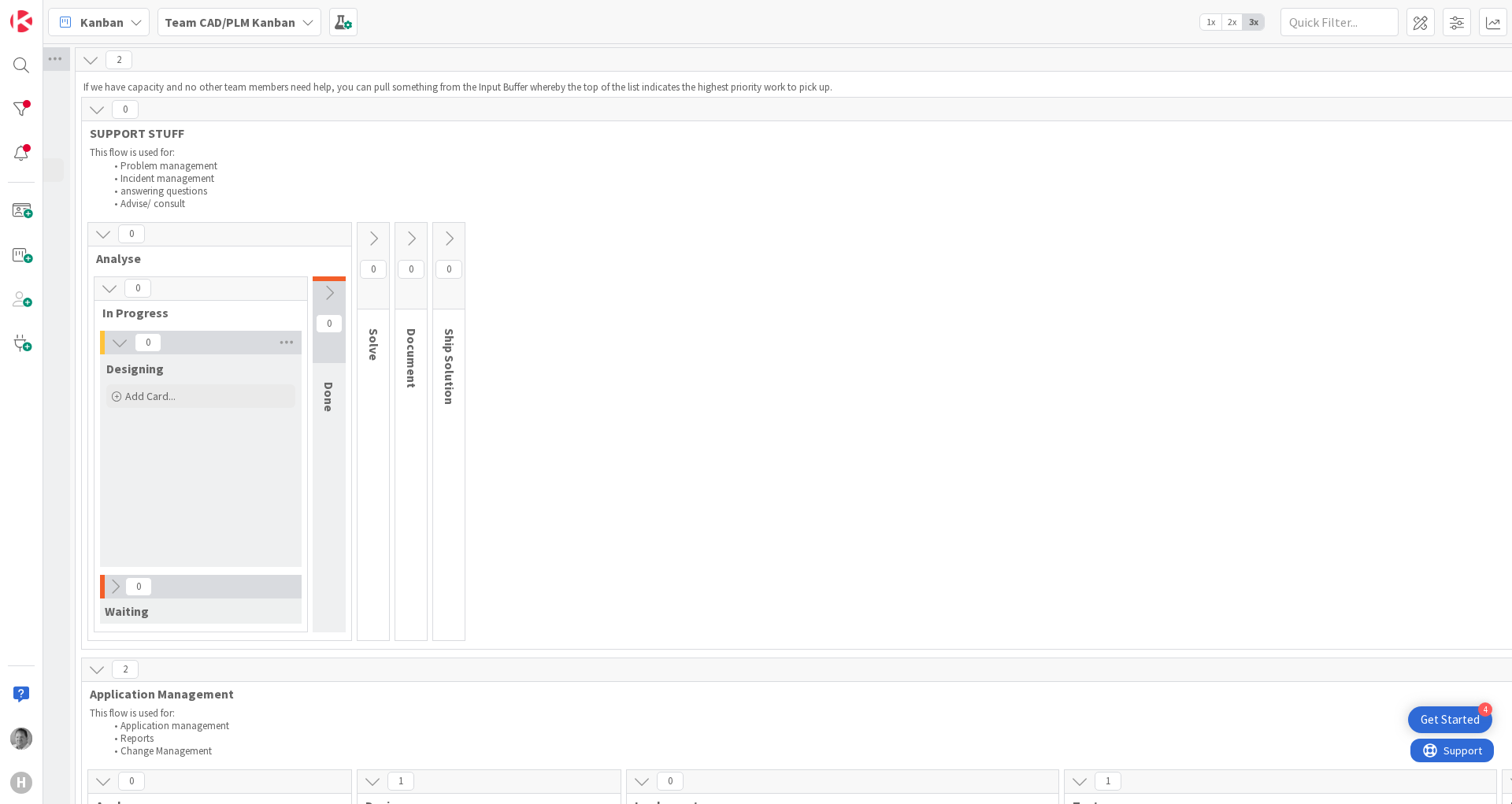
click at [269, 22] on b "Team CAD/PLM Kanban" at bounding box center [230, 22] width 131 height 15
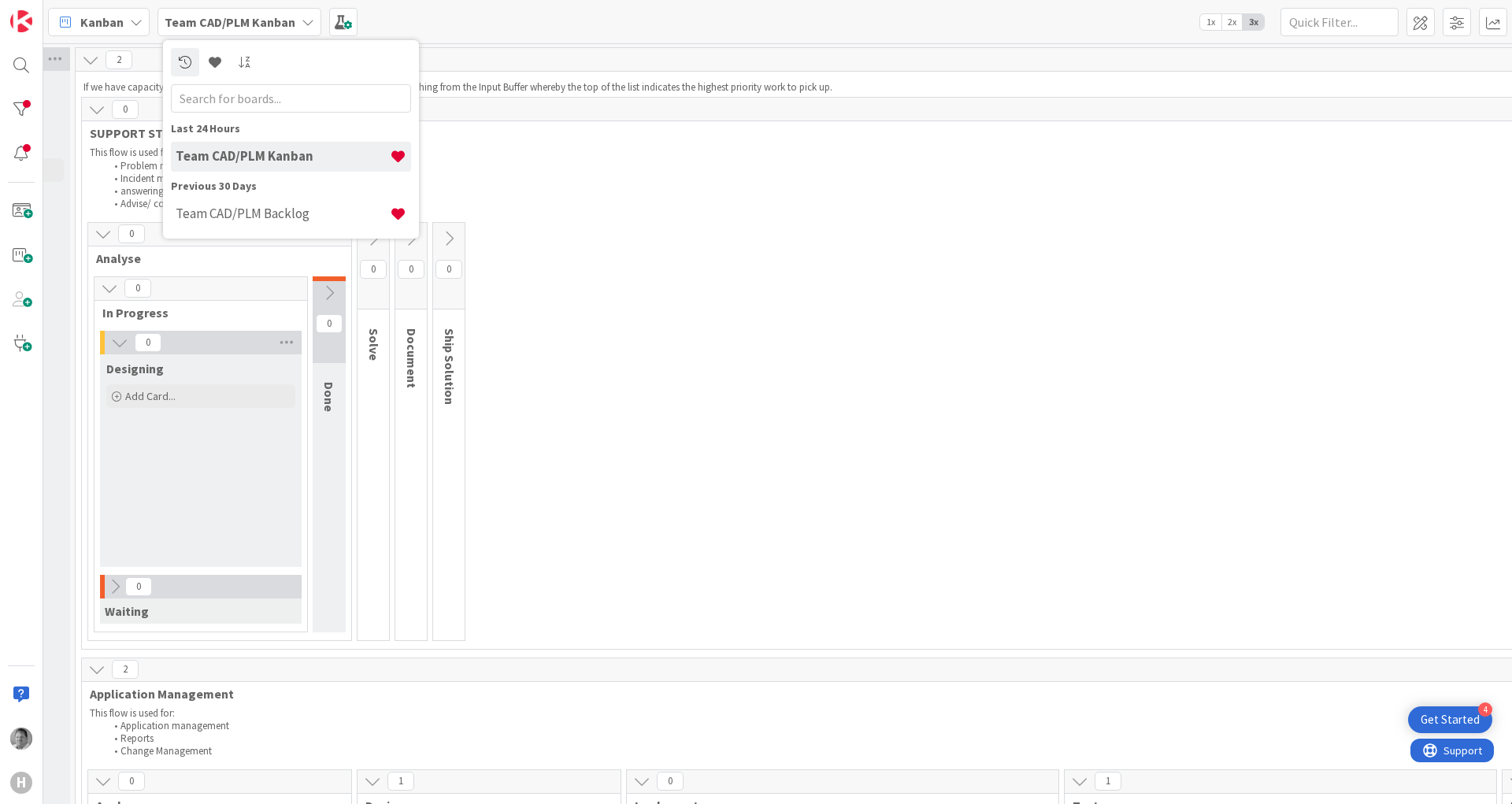
click at [422, 26] on div "Kanban Team CAD/PLM Kanban Last 24 Hours Team CAD/PLM Kanban Previous 30 Days T…" at bounding box center [778, 21] width 1469 height 43
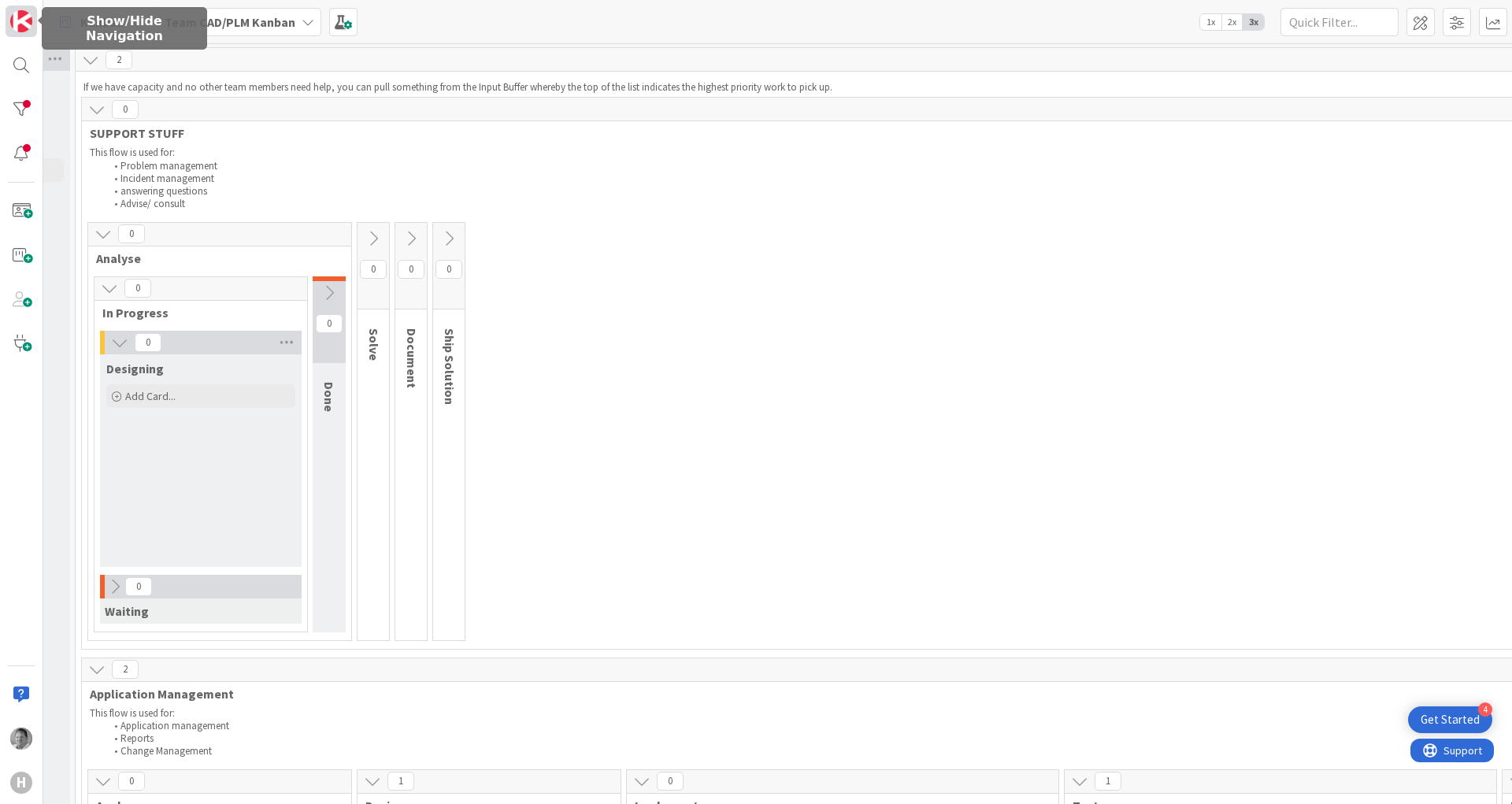
click at [15, 24] on img at bounding box center [21, 21] width 22 height 22
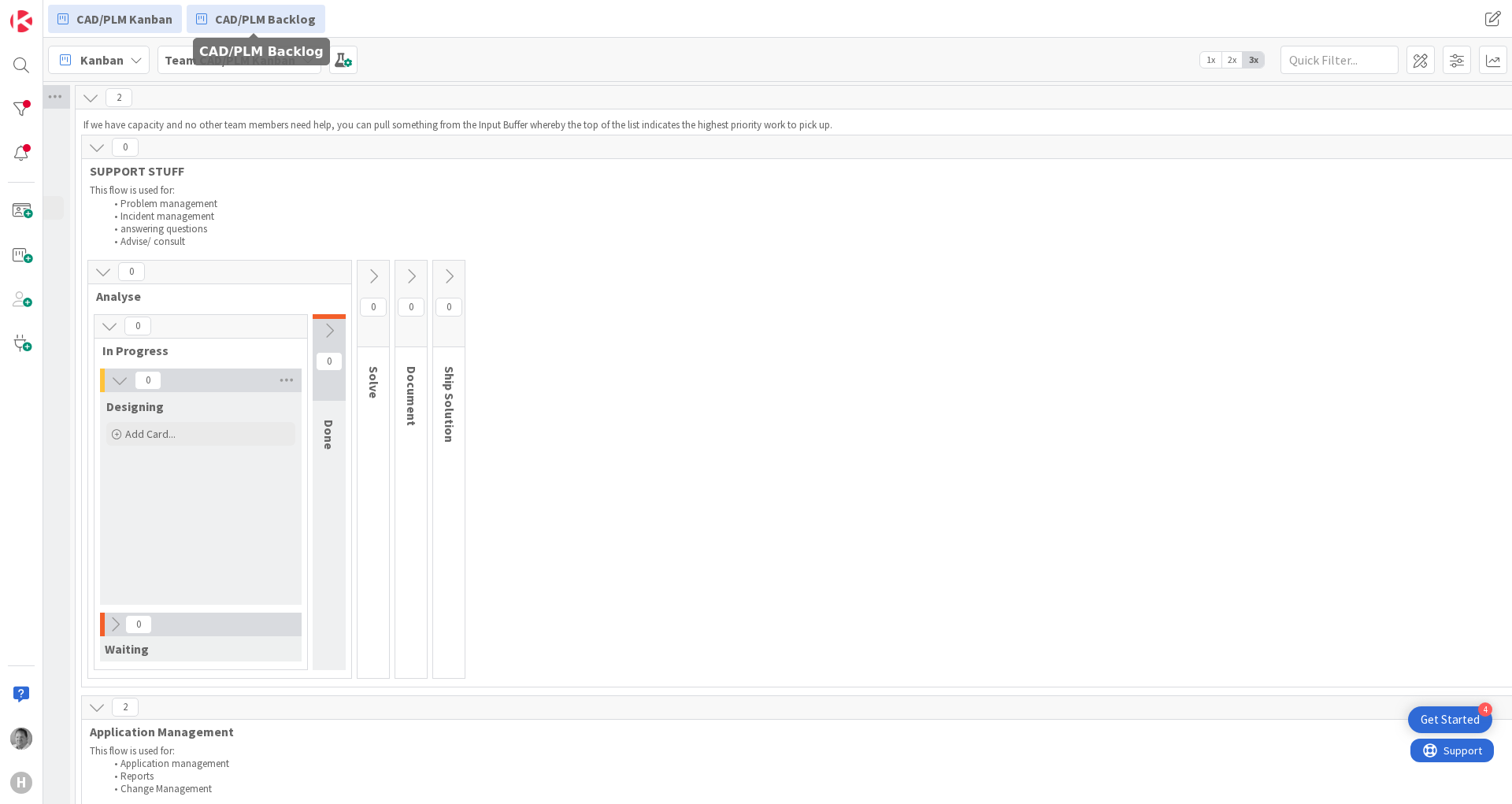
click at [278, 15] on span "CAD/PLM Backlog" at bounding box center [265, 19] width 101 height 19
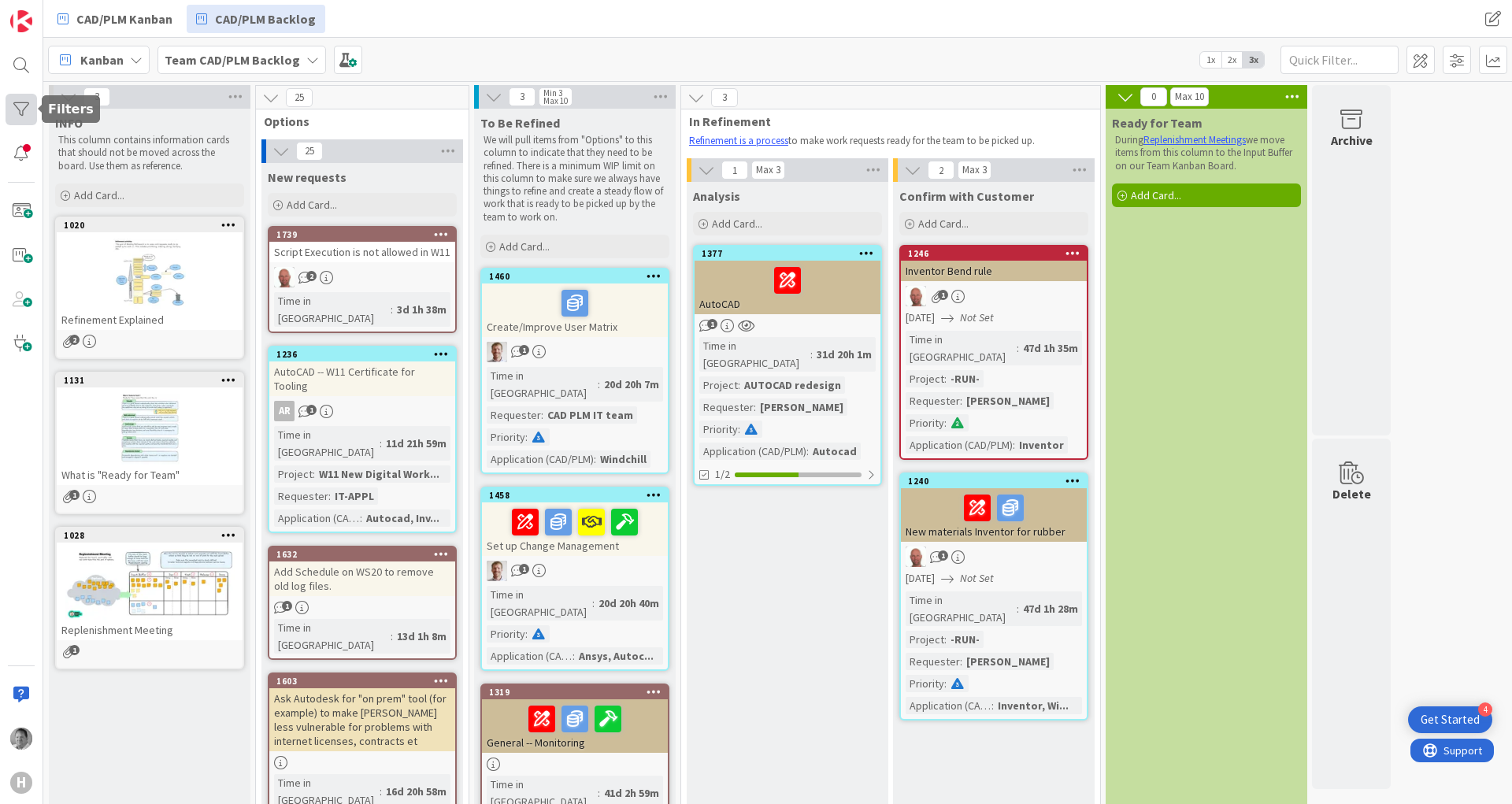
click at [28, 106] on div at bounding box center [21, 109] width 32 height 32
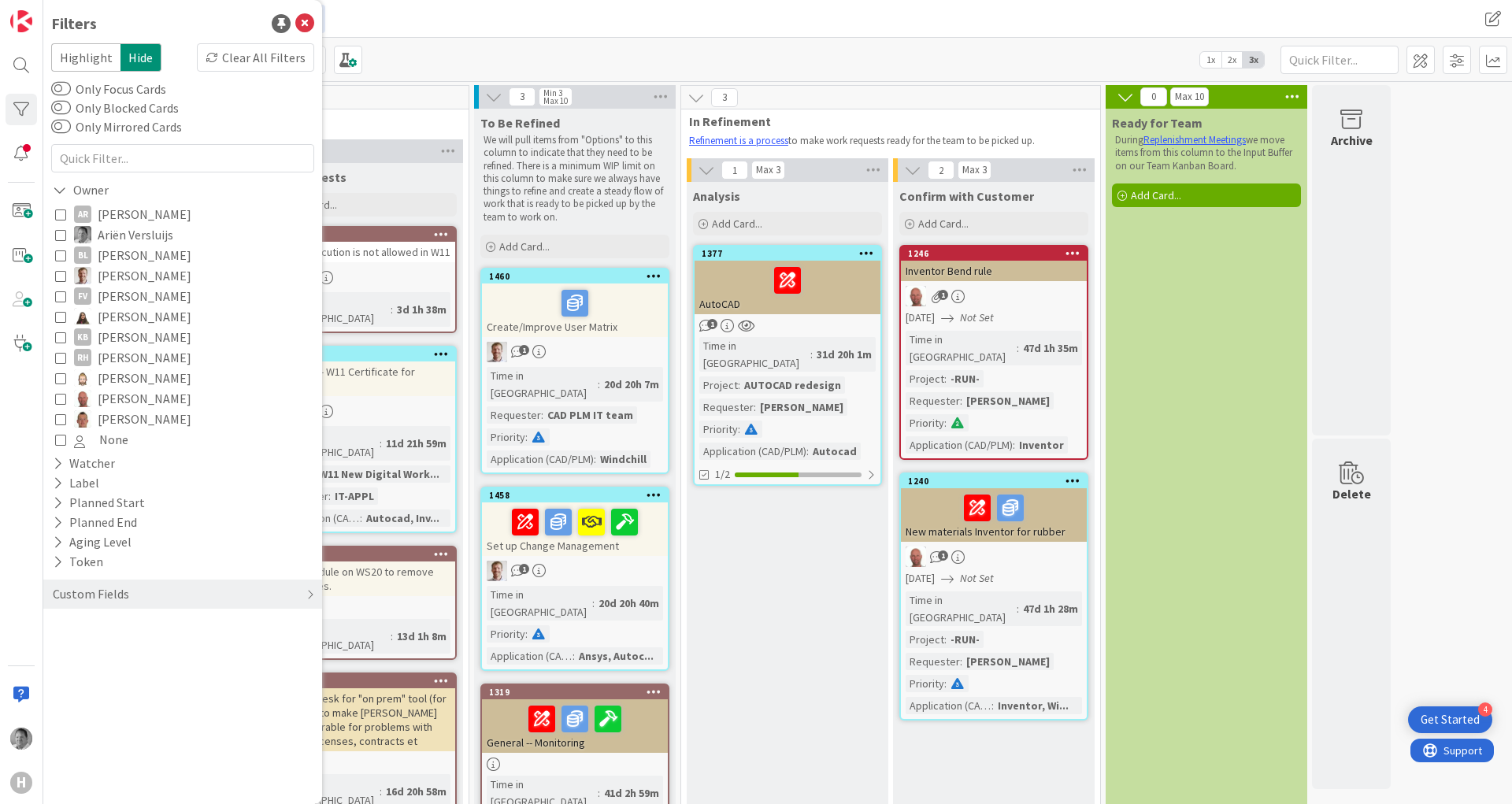
click at [60, 236] on icon at bounding box center [61, 234] width 11 height 11
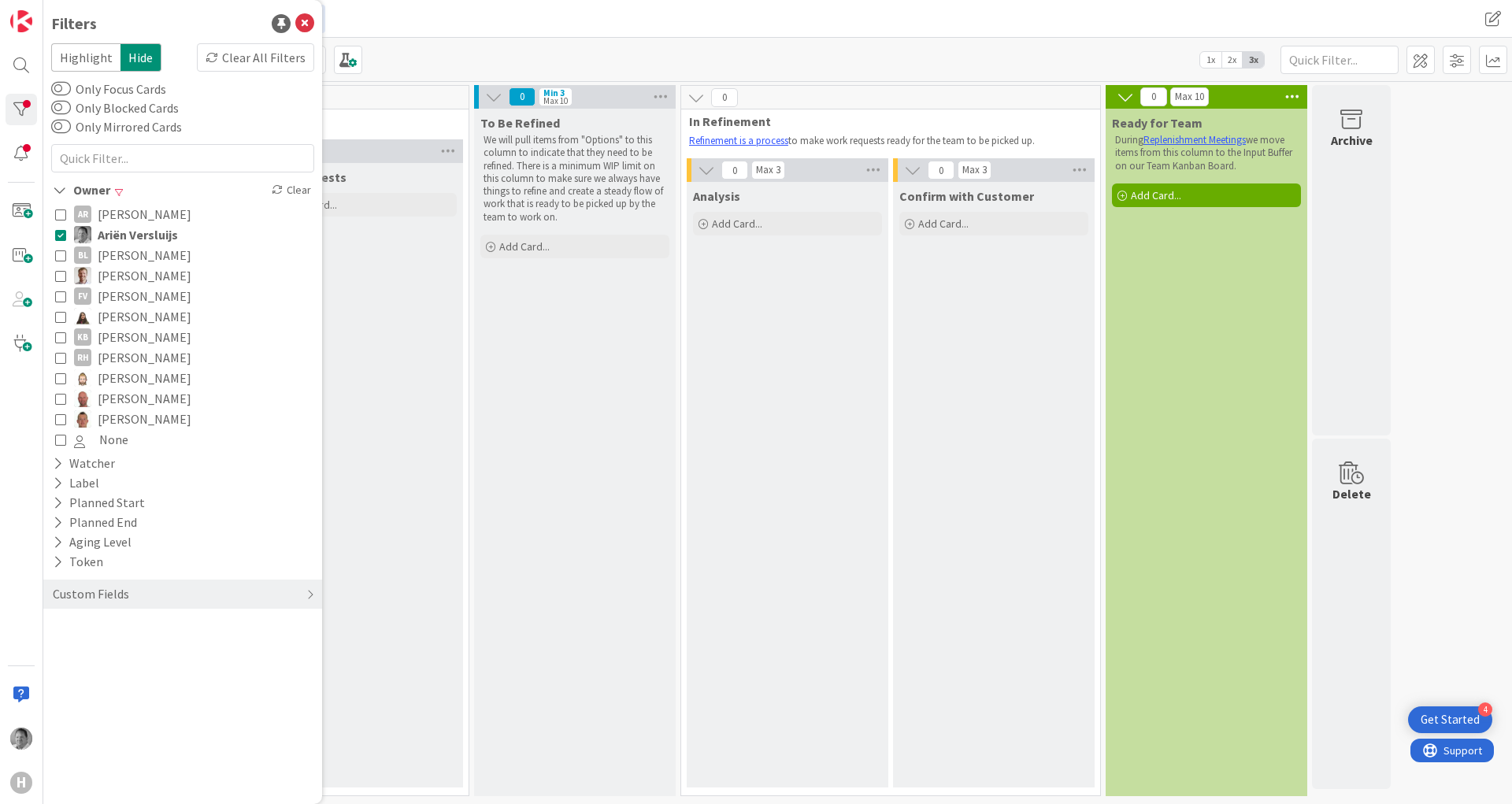
click at [535, 25] on div "CAD/PLM Kanban CAD/PLM Backlog" at bounding box center [471, 19] width 846 height 29
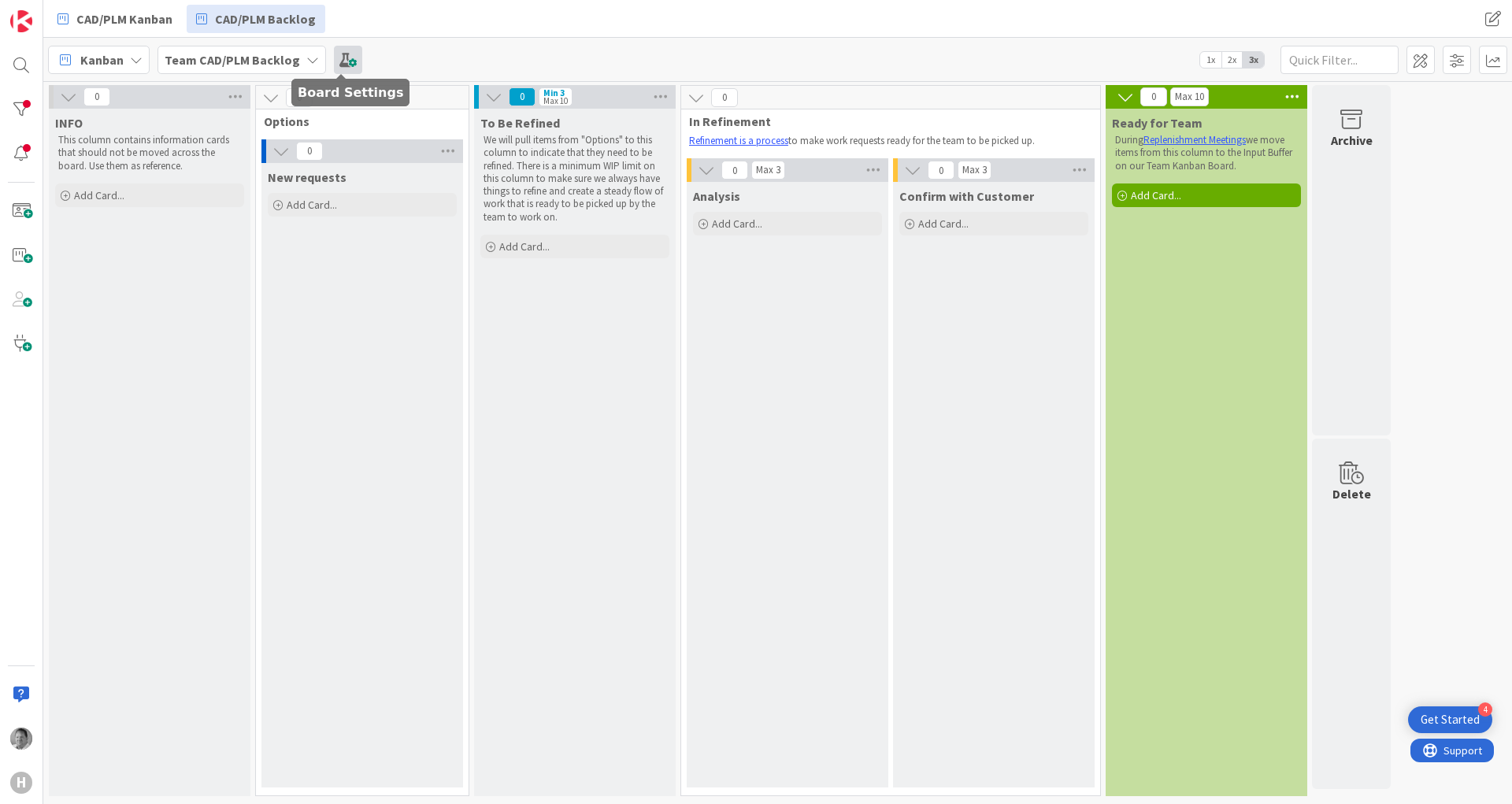
click at [343, 64] on span at bounding box center [349, 60] width 29 height 29
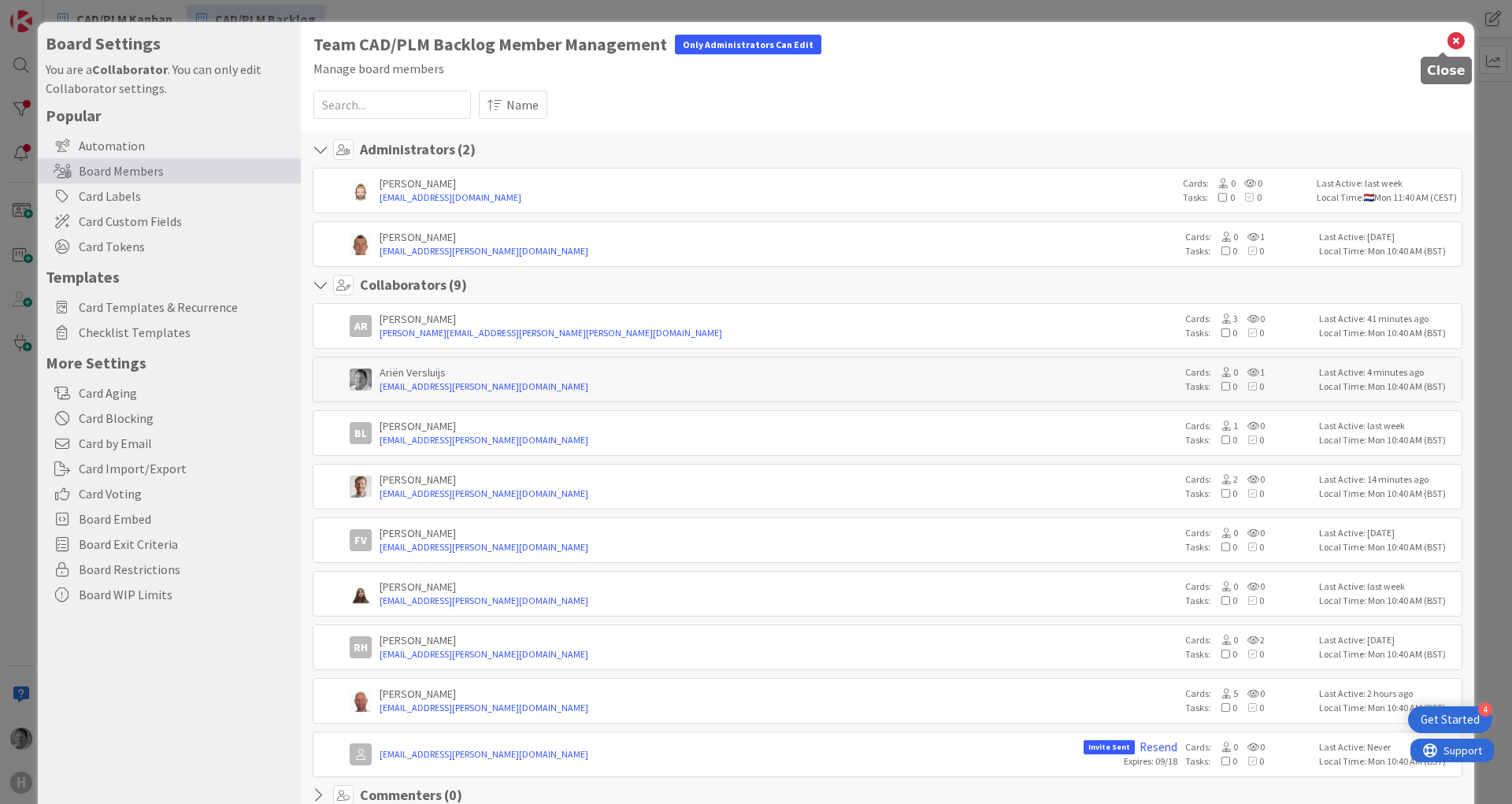
click at [1446, 41] on icon at bounding box center [1456, 40] width 20 height 22
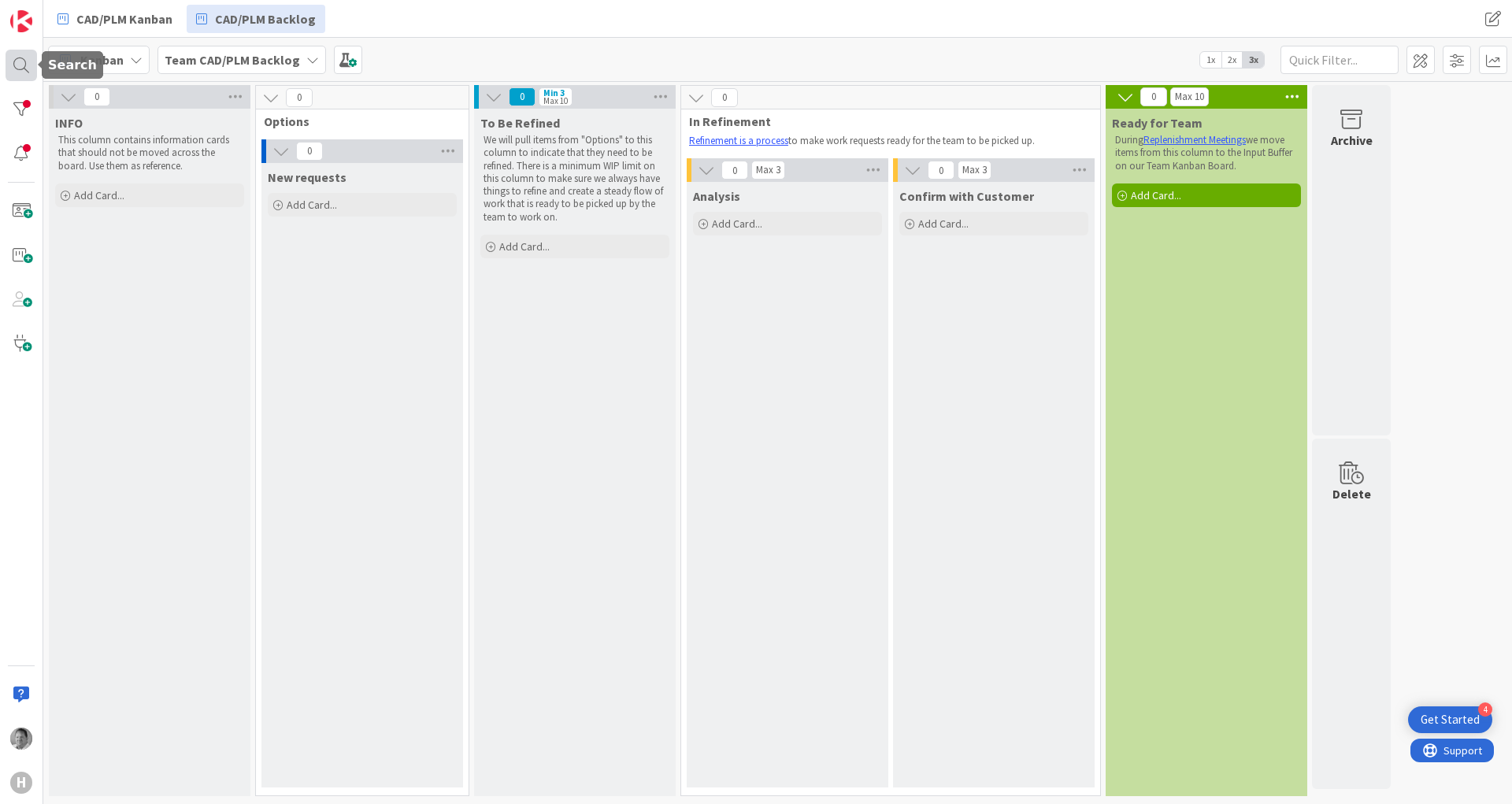
click at [15, 59] on div at bounding box center [21, 65] width 32 height 32
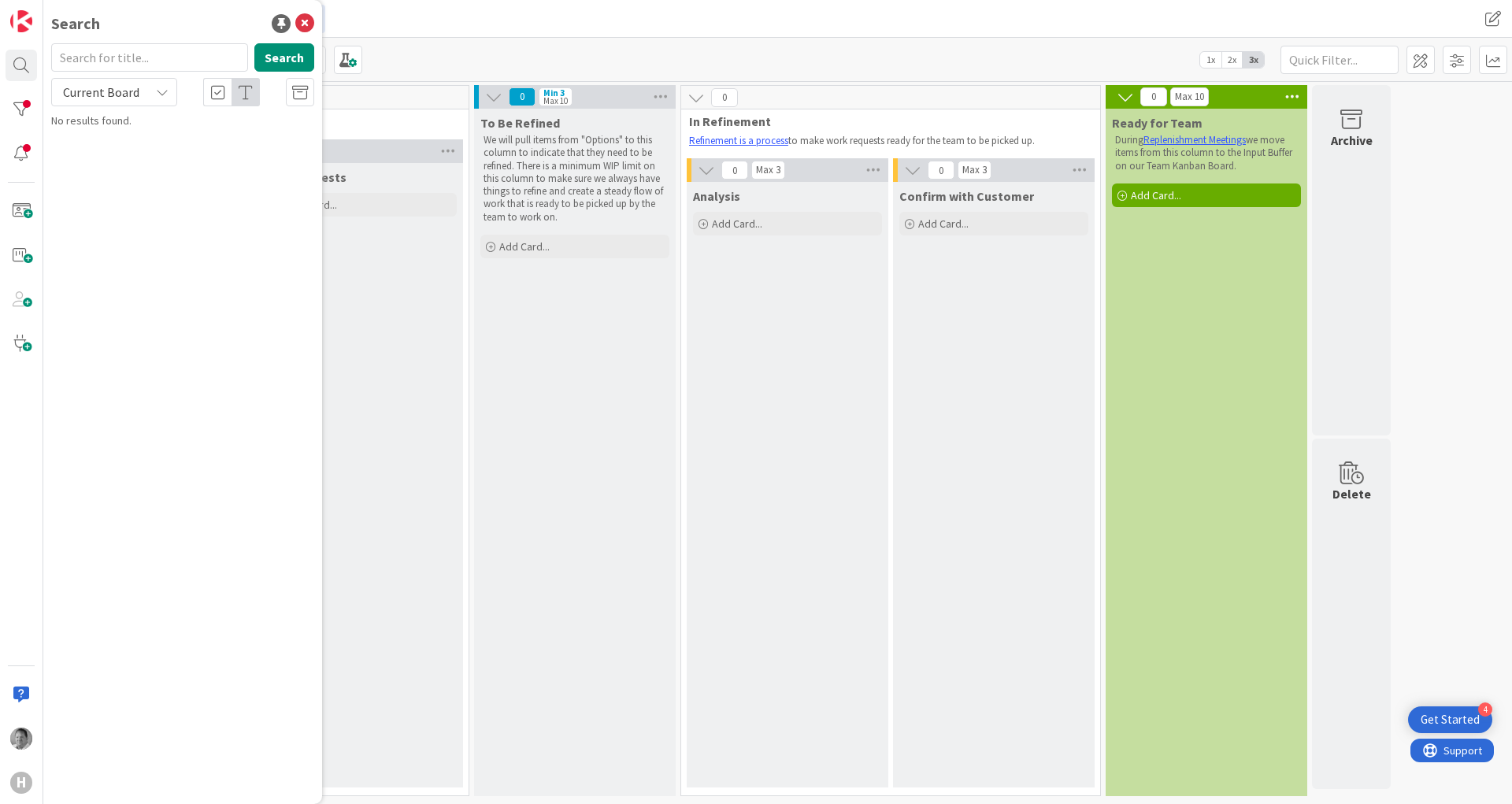
drag, startPoint x: 406, startPoint y: 25, endPoint x: 399, endPoint y: 20, distance: 8.6
click at [406, 24] on div "CAD/PLM Kanban CAD/PLM Backlog" at bounding box center [471, 19] width 846 height 29
